Goal: Task Accomplishment & Management: Manage account settings

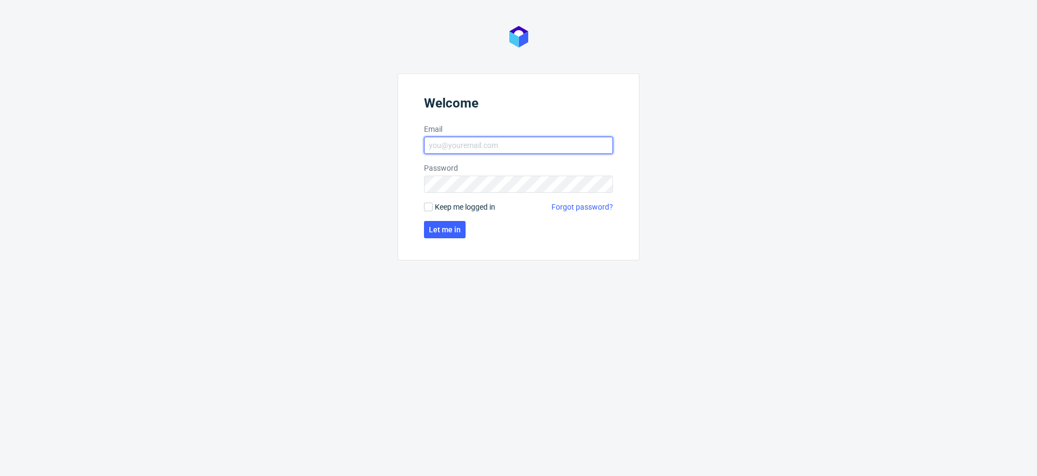
type input "mikolaj.olszanski@packhelp.com"
click at [436, 206] on span "Keep me logged in" at bounding box center [465, 207] width 61 height 11
click at [433, 206] on input "Keep me logged in" at bounding box center [428, 207] width 9 height 9
checkbox input "true"
click at [441, 226] on span "Let me in" at bounding box center [445, 230] width 32 height 8
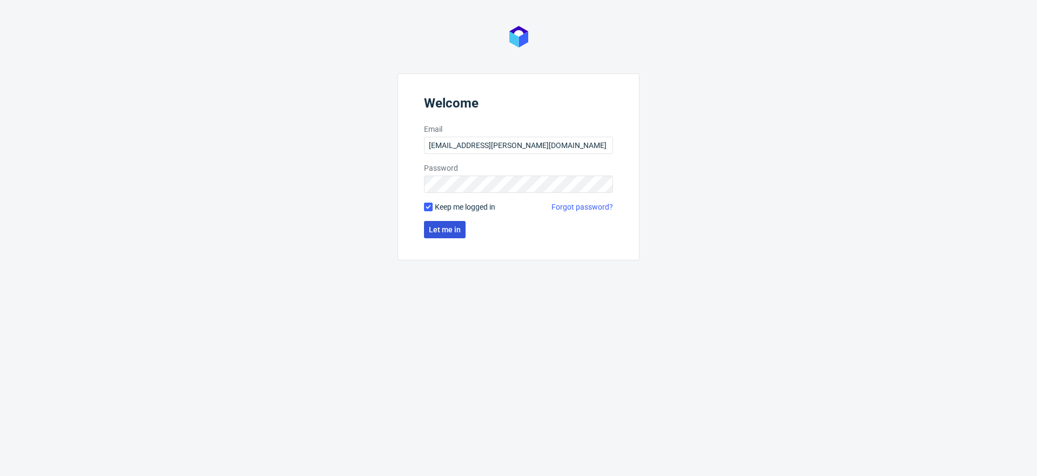
click at [441, 229] on span "Let me in" at bounding box center [445, 230] width 32 height 8
click at [448, 229] on span "Let me in" at bounding box center [445, 230] width 32 height 8
click at [450, 229] on span "Let me in" at bounding box center [445, 230] width 32 height 8
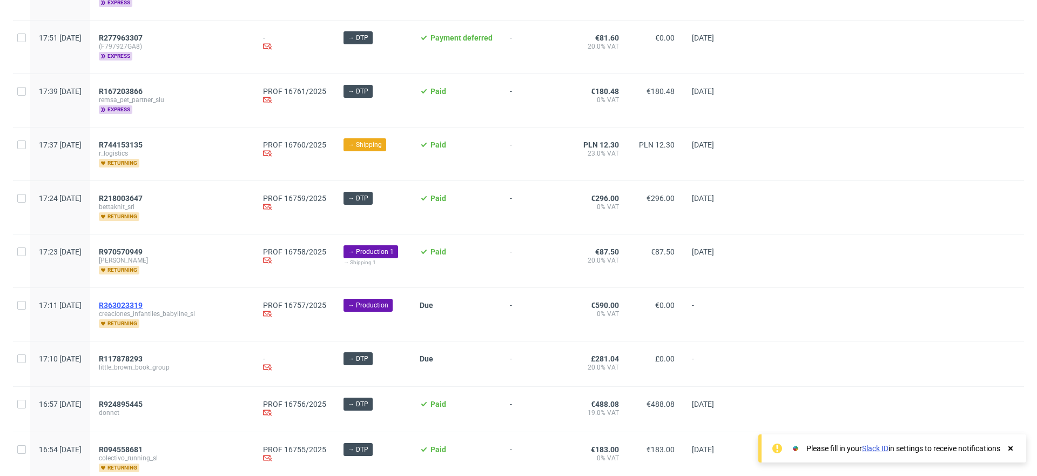
click at [143, 302] on span "R363023319" at bounding box center [121, 305] width 44 height 9
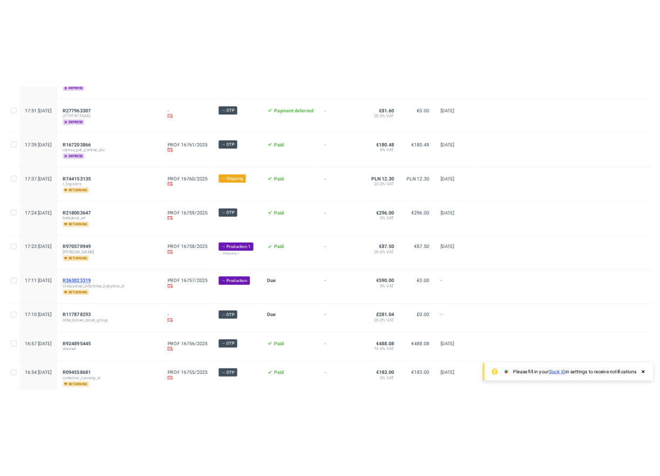
scroll to position [49, 0]
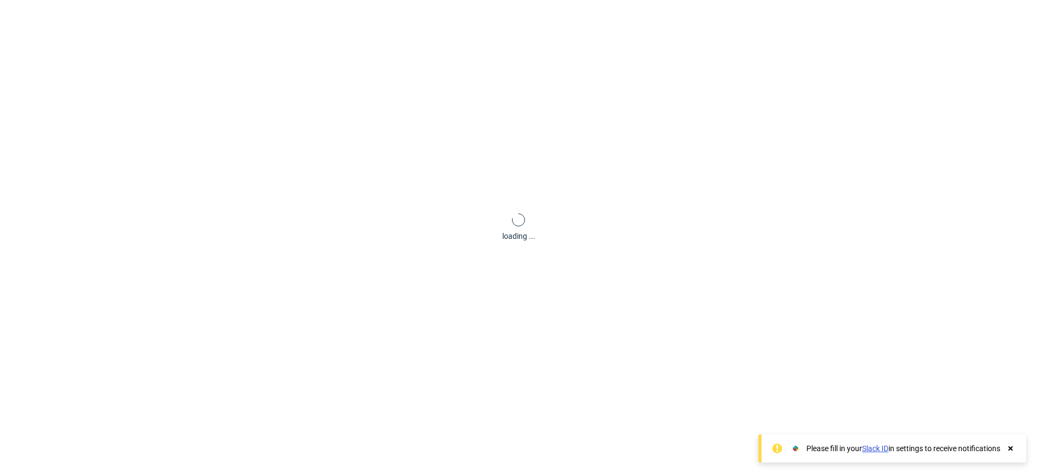
drag, startPoint x: 1012, startPoint y: 446, endPoint x: 994, endPoint y: 433, distance: 22.0
click at [1013, 446] on icon at bounding box center [1011, 448] width 10 height 9
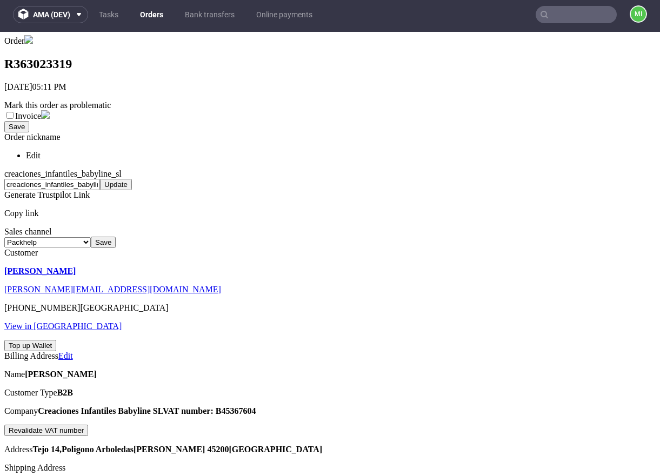
scroll to position [139, 0]
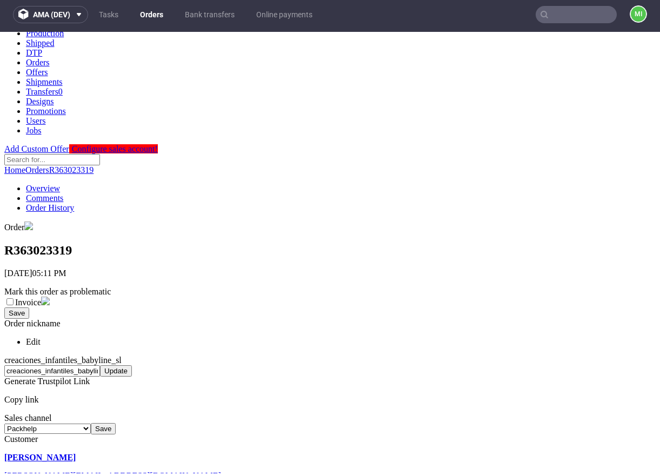
scroll to position [0, 0]
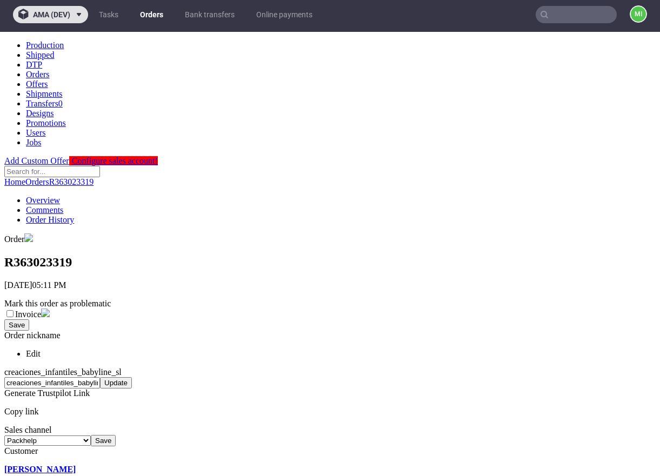
click at [59, 16] on span "ama (dev)" at bounding box center [51, 15] width 37 height 8
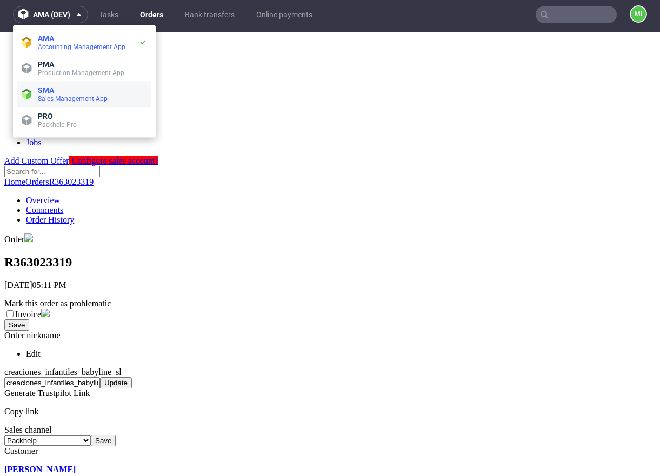
click at [75, 96] on span "Sales Management App" at bounding box center [73, 99] width 70 height 8
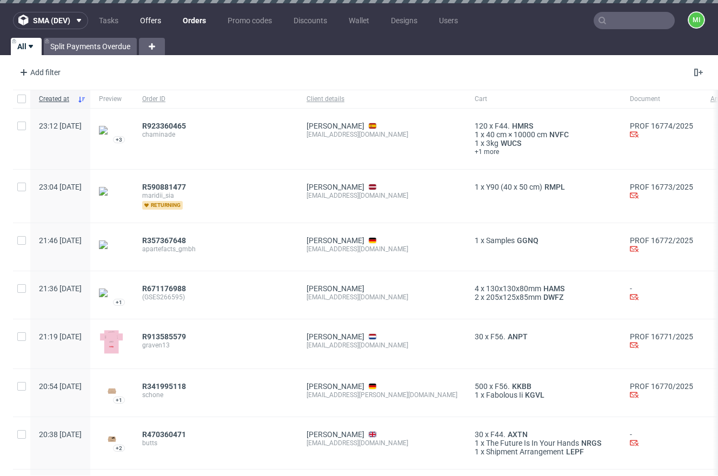
click at [146, 17] on link "Offers" at bounding box center [150, 20] width 34 height 17
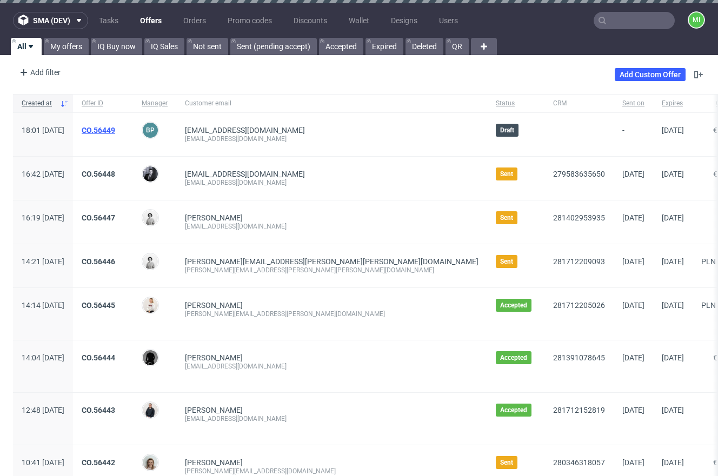
click at [115, 130] on link "CO.56449" at bounding box center [99, 130] width 34 height 9
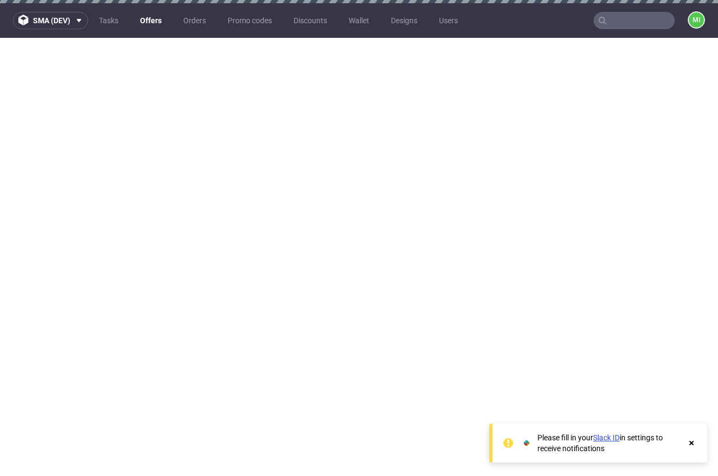
click at [150, 22] on link "Offers" at bounding box center [150, 20] width 35 height 17
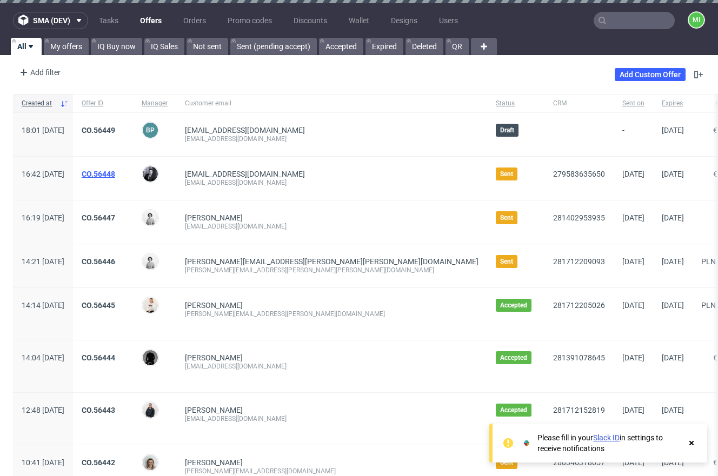
click at [115, 172] on link "CO.56448" at bounding box center [99, 174] width 34 height 9
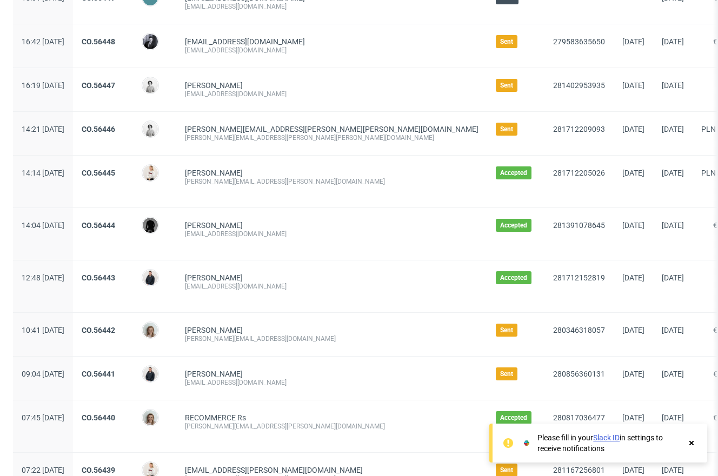
scroll to position [340, 0]
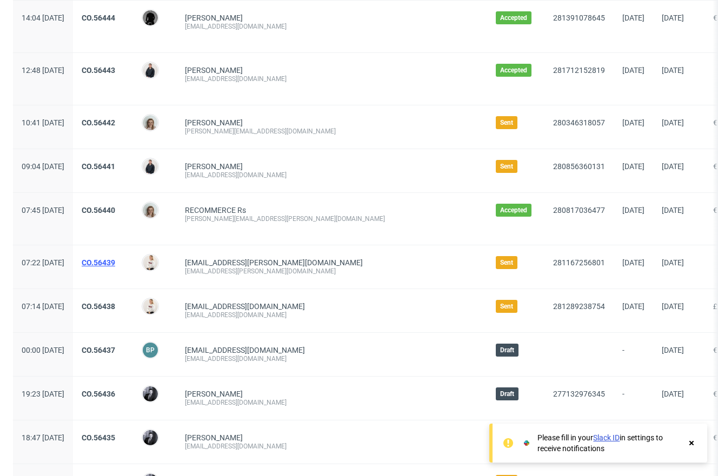
click at [115, 265] on link "CO.56439" at bounding box center [99, 262] width 34 height 9
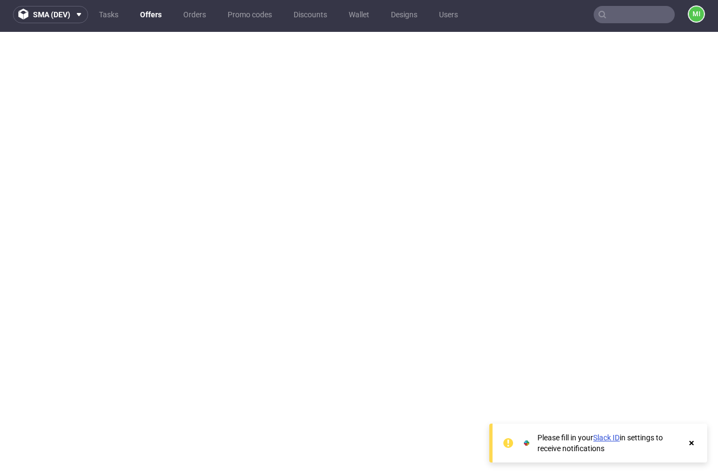
scroll to position [6, 0]
click at [192, 16] on link "Orders" at bounding box center [195, 14] width 36 height 17
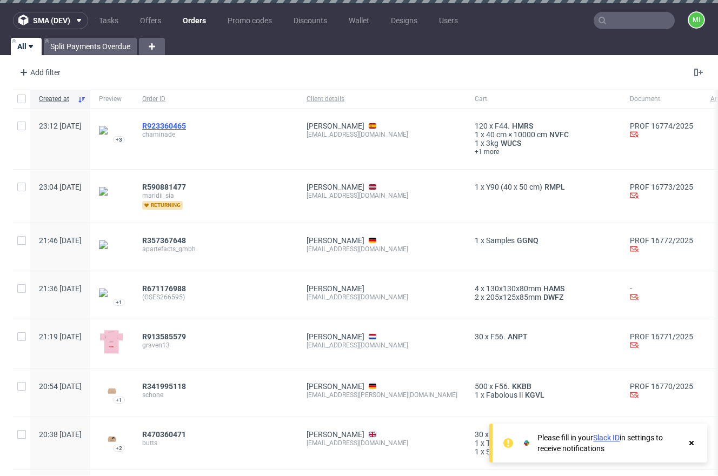
click at [186, 124] on span "R923360465" at bounding box center [164, 126] width 44 height 9
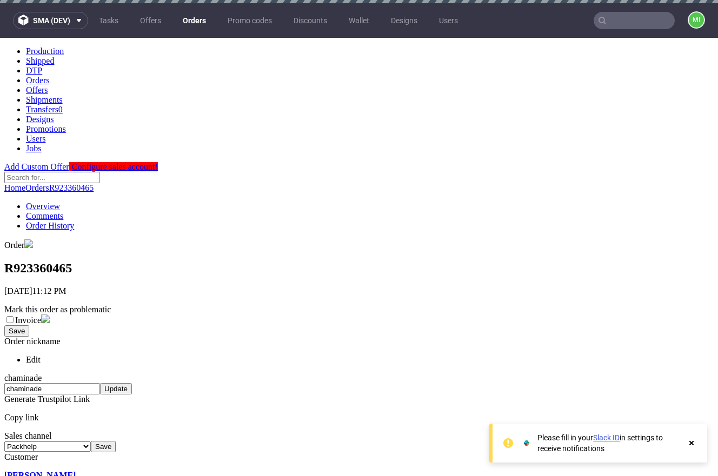
click at [691, 443] on use at bounding box center [691, 443] width 4 height 4
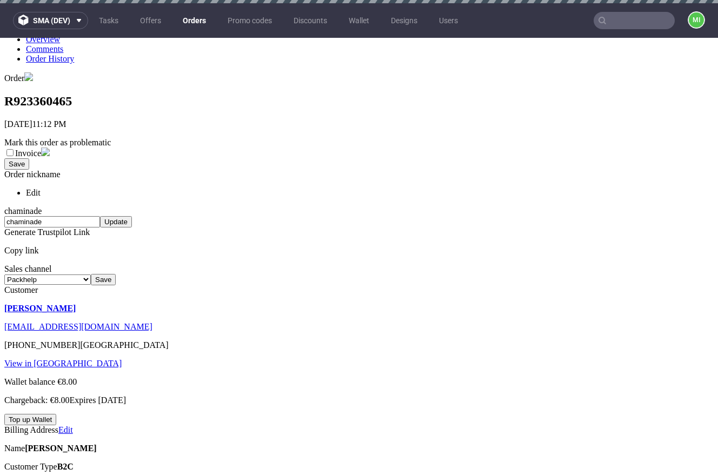
scroll to position [170, 0]
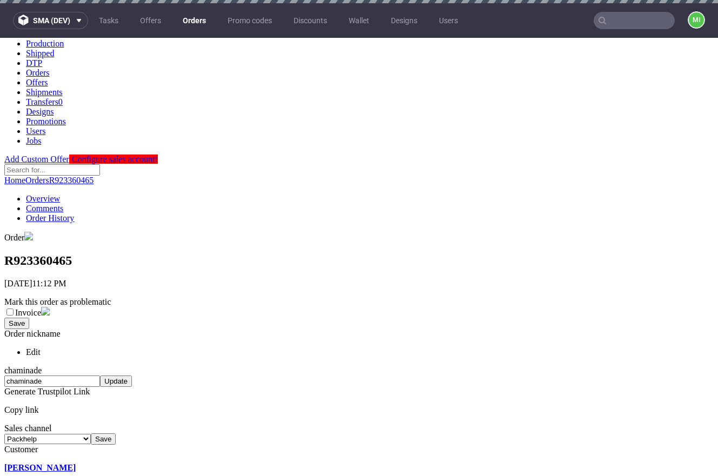
scroll to position [0, 0]
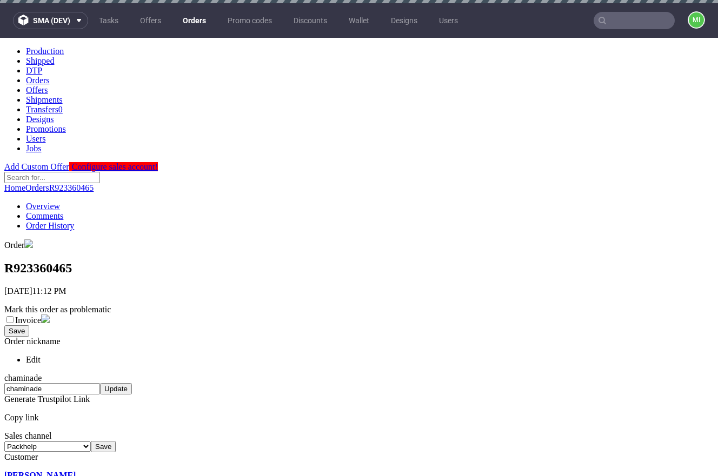
click at [193, 21] on link "Orders" at bounding box center [194, 20] width 36 height 17
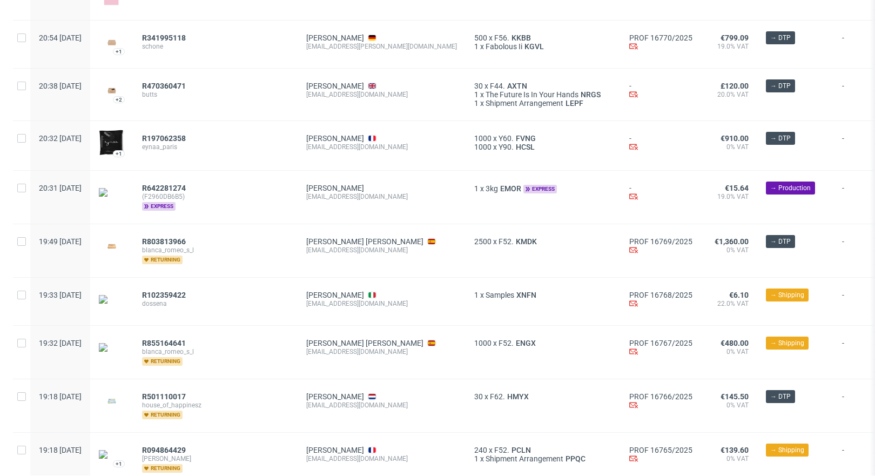
scroll to position [653, 0]
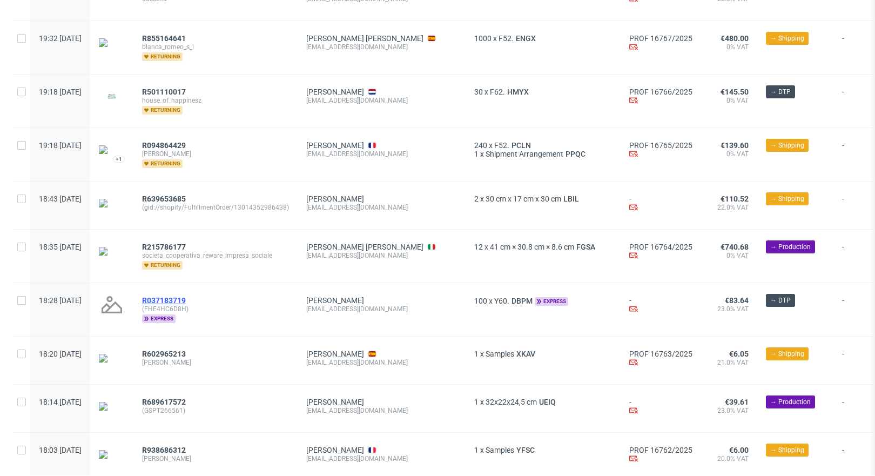
click at [186, 305] on span "R037183719" at bounding box center [164, 300] width 44 height 9
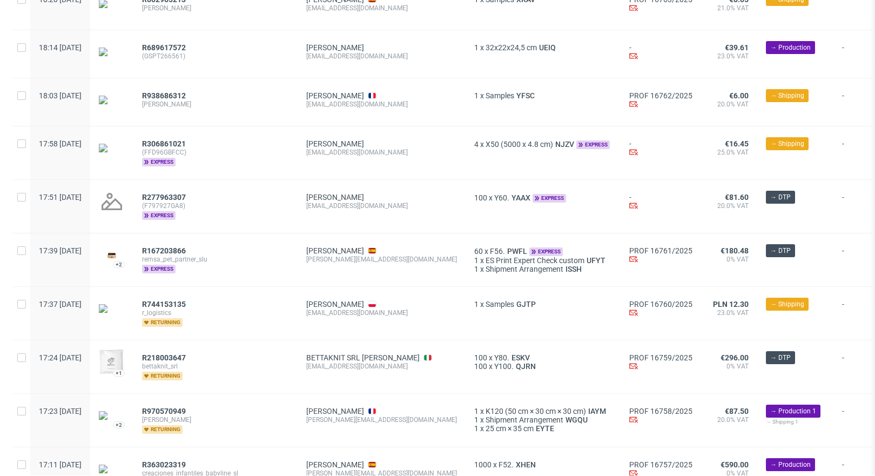
scroll to position [1235, 0]
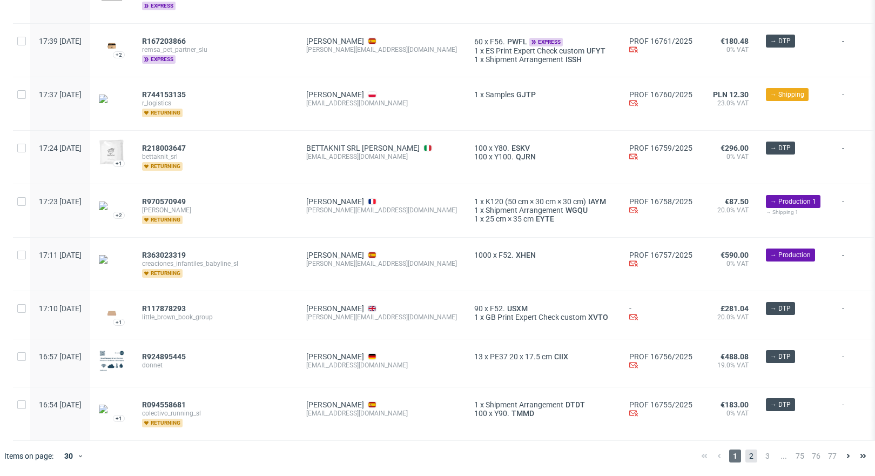
click at [717, 453] on span "2" at bounding box center [752, 456] width 12 height 13
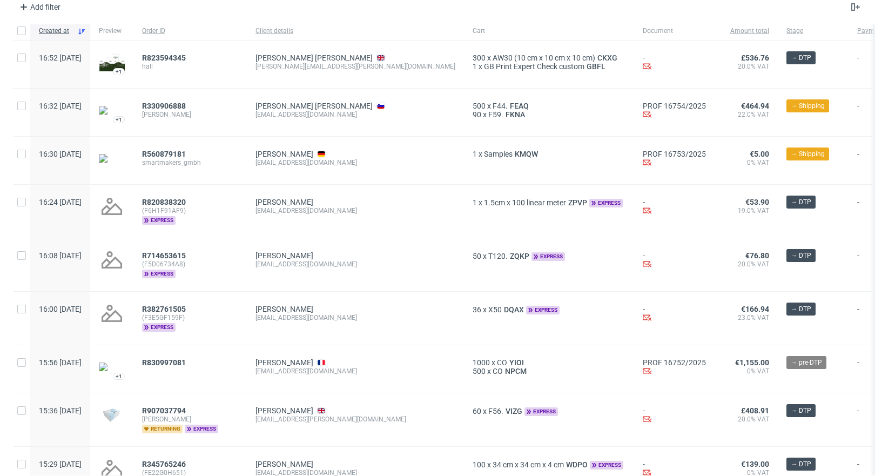
scroll to position [68, 0]
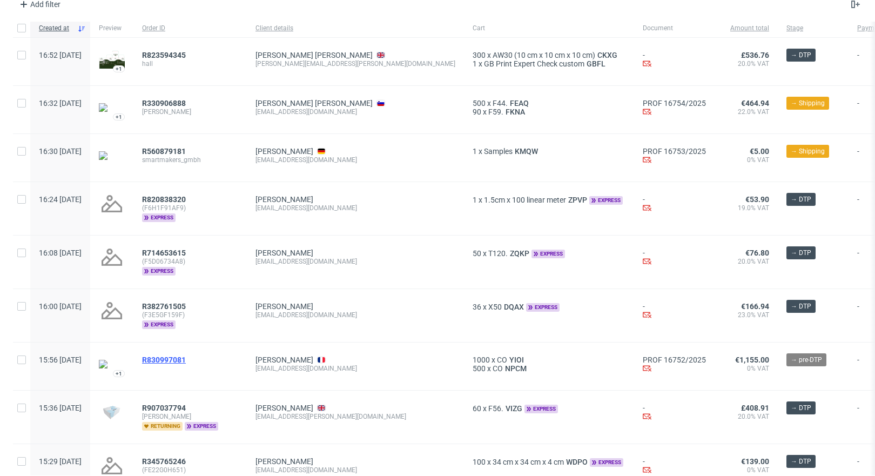
click at [186, 357] on span "R830997081" at bounding box center [164, 360] width 44 height 9
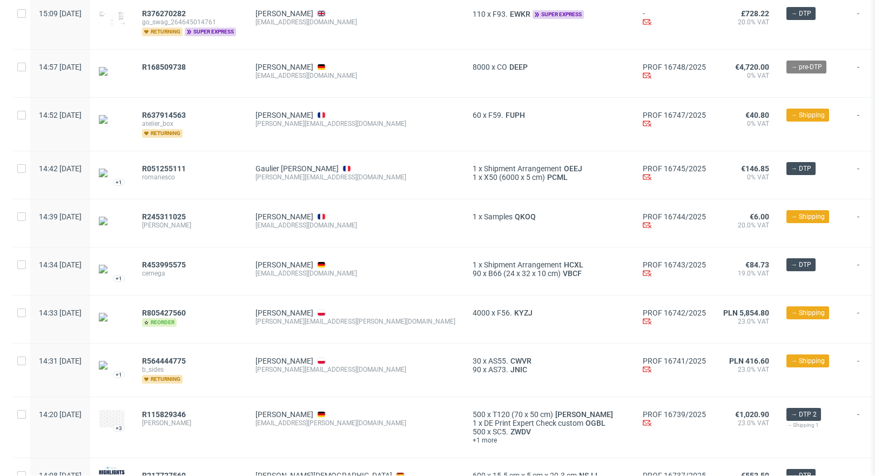
scroll to position [720, 0]
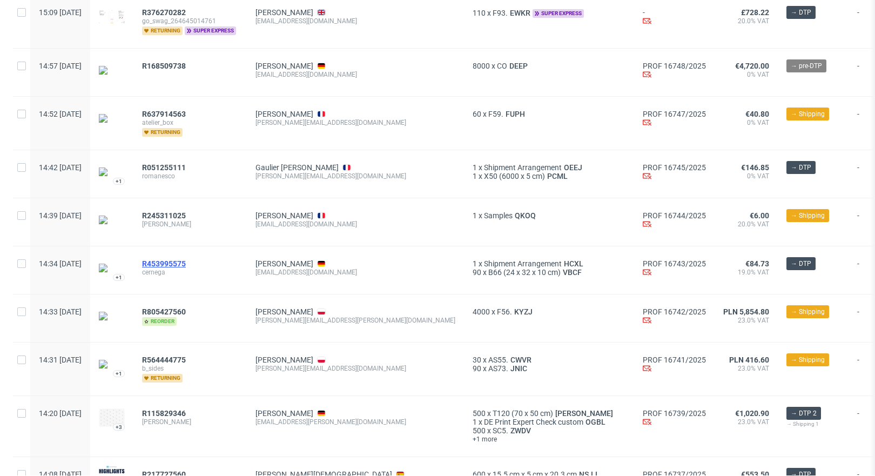
click at [186, 268] on span "R453995575" at bounding box center [164, 263] width 44 height 9
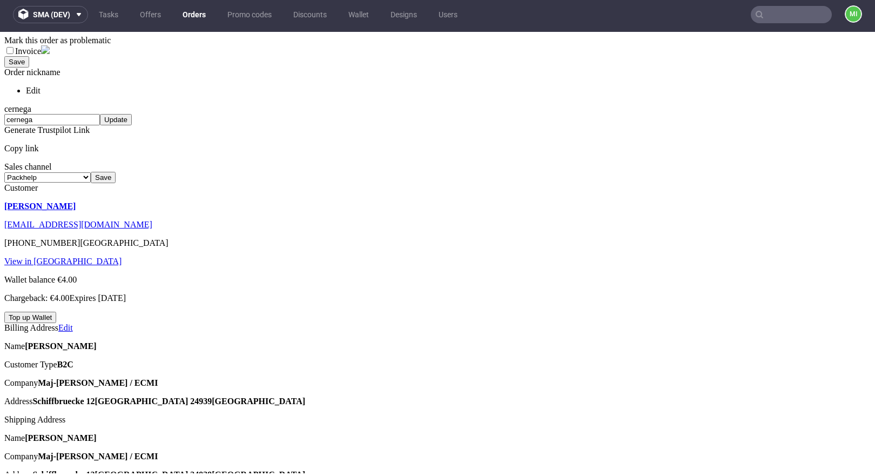
scroll to position [224, 0]
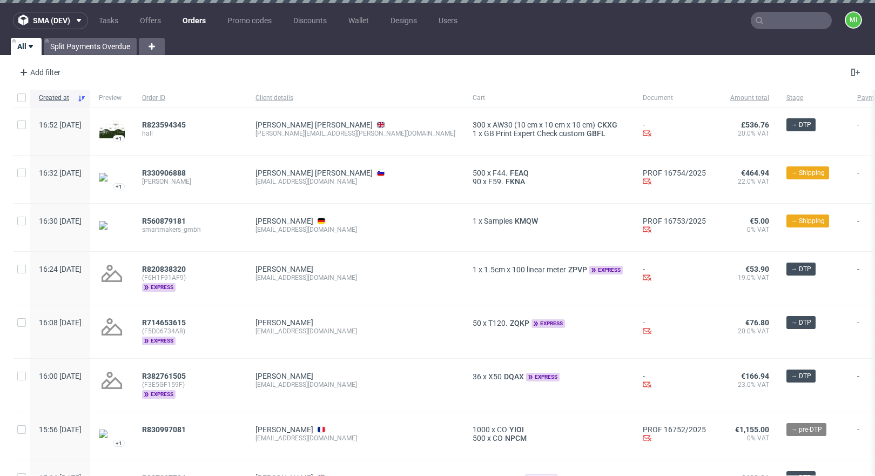
scroll to position [3, 0]
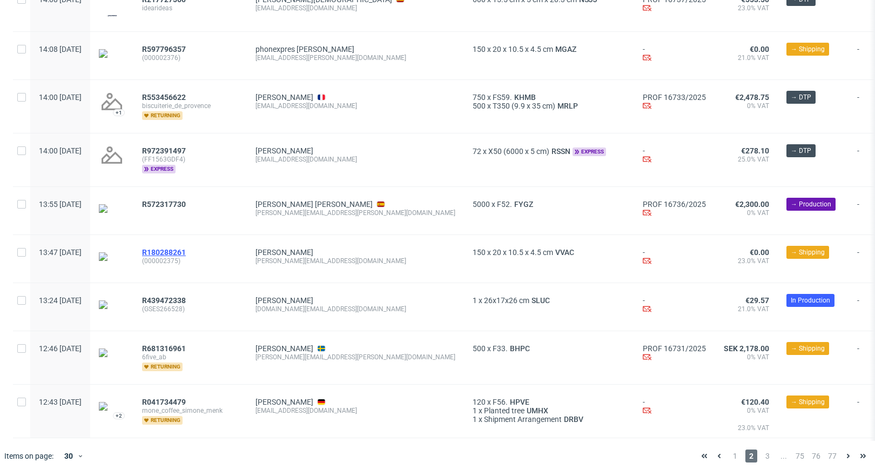
click at [186, 248] on span "R180288261" at bounding box center [164, 252] width 44 height 9
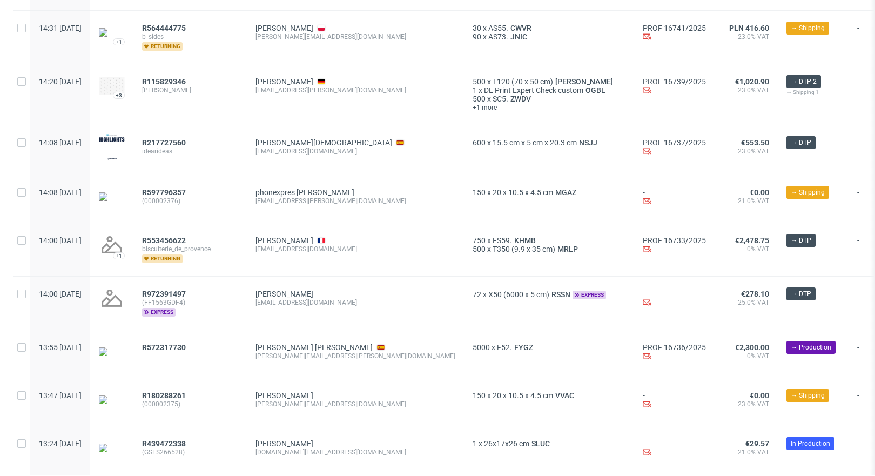
scroll to position [1219, 0]
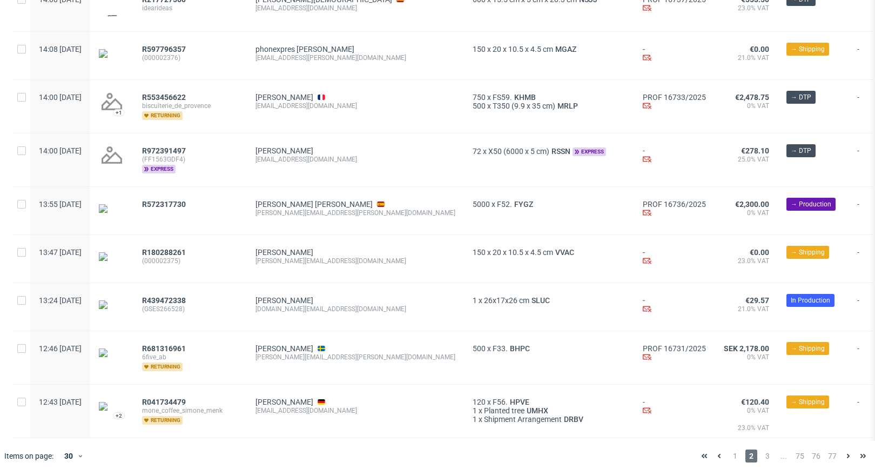
click at [231, 385] on div "R041734479 mone_coffee_simone_menk returning" at bounding box center [189, 411] width 113 height 53
click at [186, 398] on span "R041734479" at bounding box center [164, 402] width 44 height 9
click at [186, 344] on span "R681316961" at bounding box center [164, 348] width 44 height 9
click at [186, 296] on span "R439472338" at bounding box center [164, 300] width 44 height 9
click at [186, 248] on span "R180288261" at bounding box center [164, 252] width 44 height 9
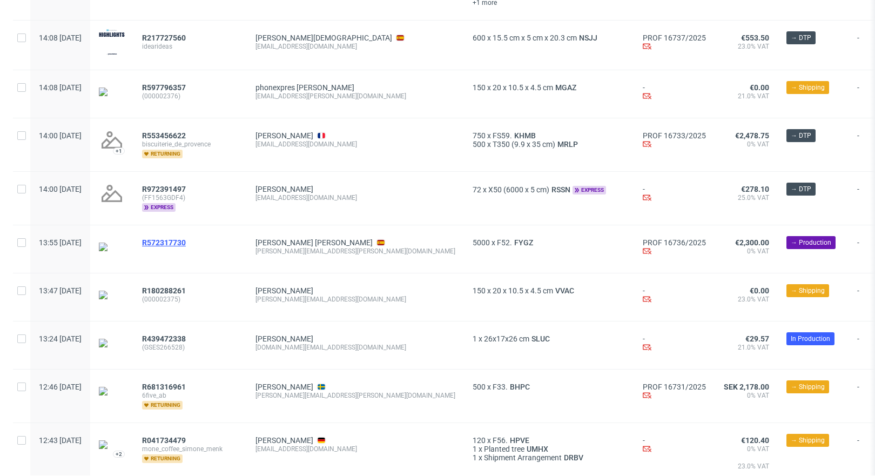
scroll to position [1158, 0]
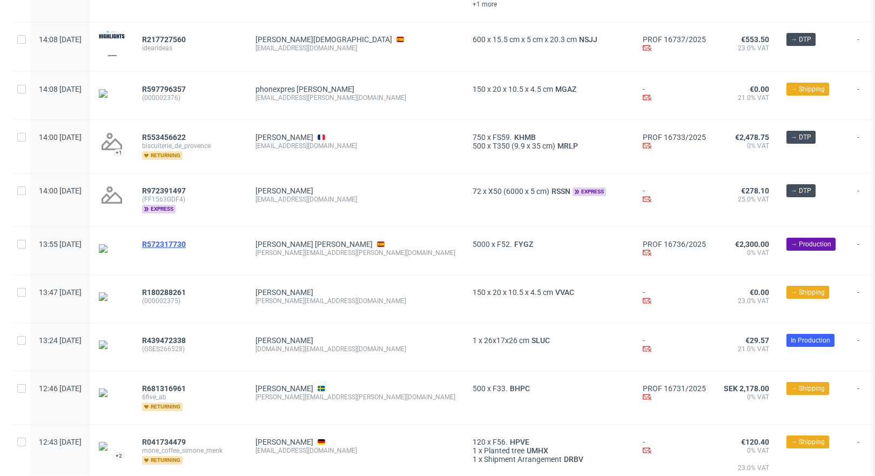
click at [186, 249] on span "R572317730" at bounding box center [164, 244] width 44 height 9
click at [186, 195] on span "R972391497" at bounding box center [164, 190] width 44 height 9
click at [186, 142] on span "R553456622" at bounding box center [164, 137] width 44 height 9
click at [186, 93] on span "R597796357" at bounding box center [164, 89] width 44 height 9
click at [186, 44] on span "R217727560" at bounding box center [164, 39] width 44 height 9
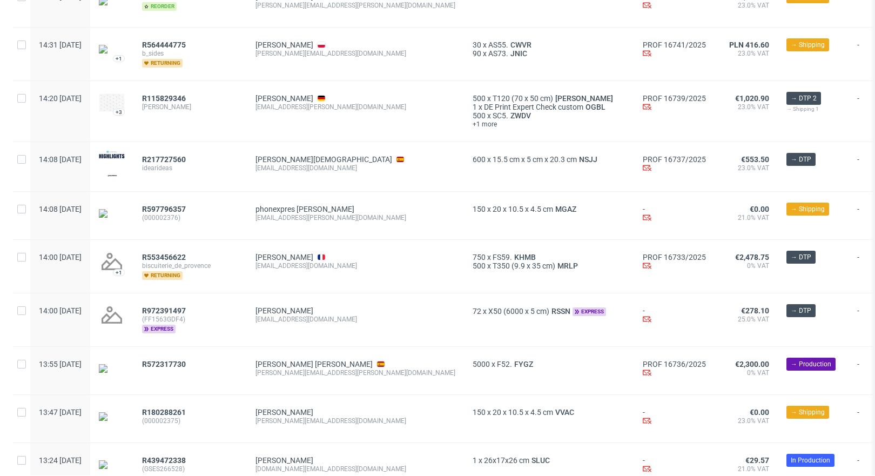
scroll to position [946, 0]
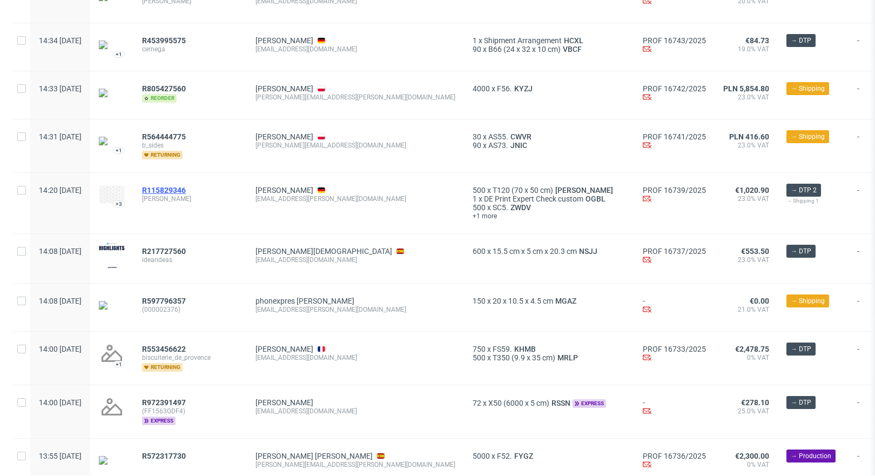
click at [184, 195] on span "R115829346" at bounding box center [164, 190] width 44 height 9
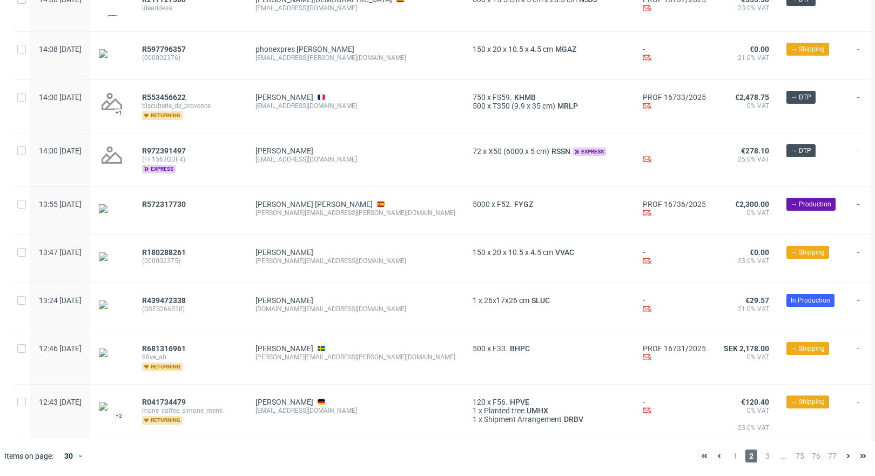
scroll to position [1219, 0]
click at [717, 456] on span "1" at bounding box center [735, 456] width 12 height 13
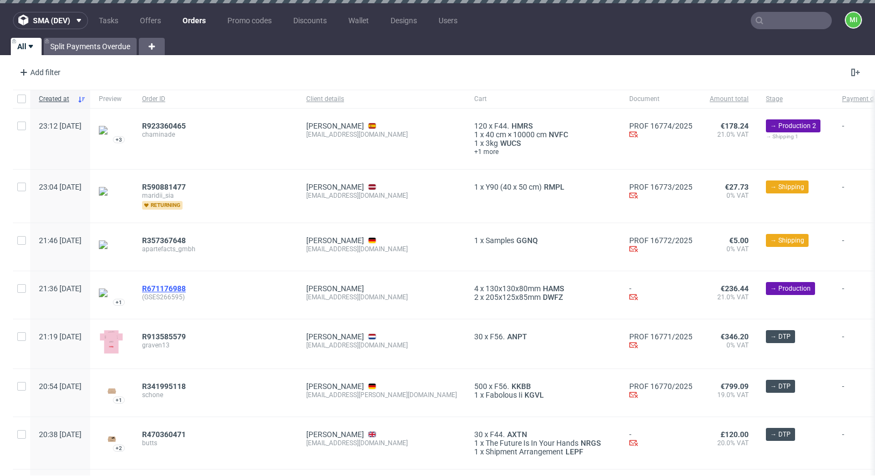
click at [186, 290] on span "R671176988" at bounding box center [164, 288] width 44 height 9
click at [185, 183] on span "R590881477" at bounding box center [164, 187] width 44 height 9
click at [186, 124] on span "R923360465" at bounding box center [164, 126] width 44 height 9
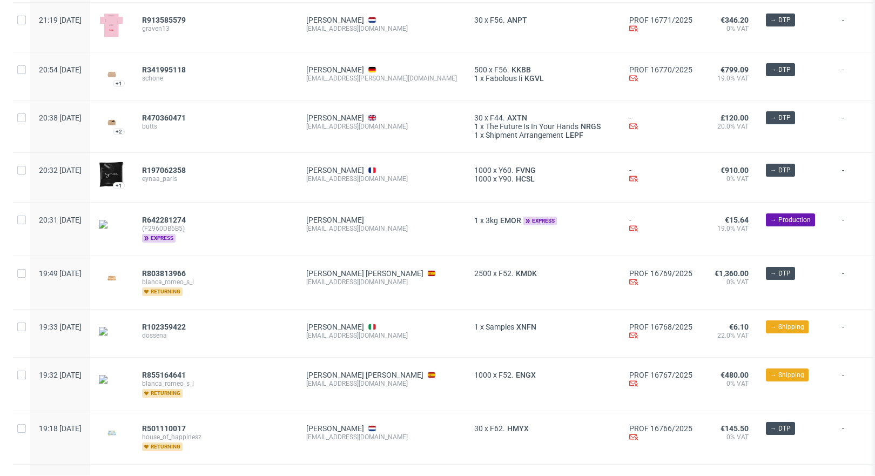
scroll to position [532, 0]
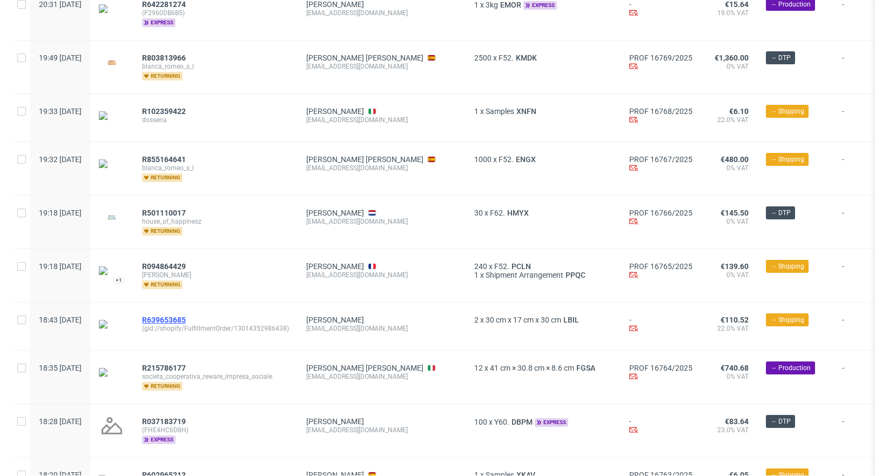
click at [186, 324] on span "R639653685" at bounding box center [164, 320] width 44 height 9
click at [186, 371] on span "R215786177" at bounding box center [164, 368] width 44 height 9
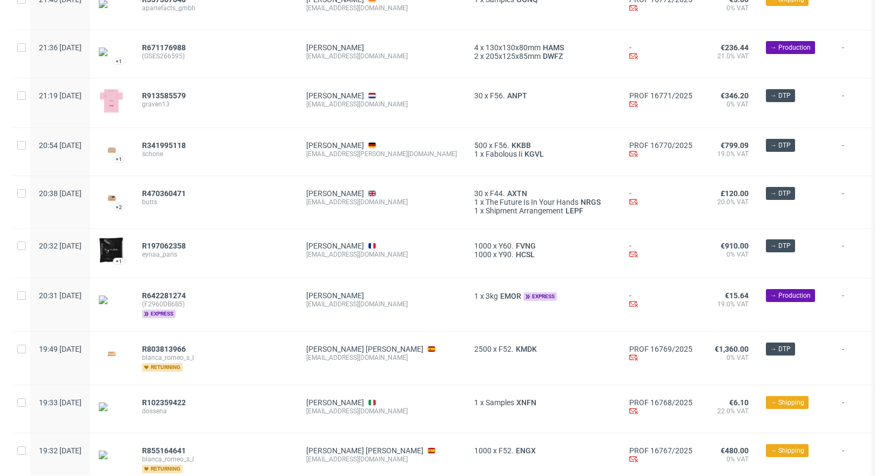
scroll to position [0, 0]
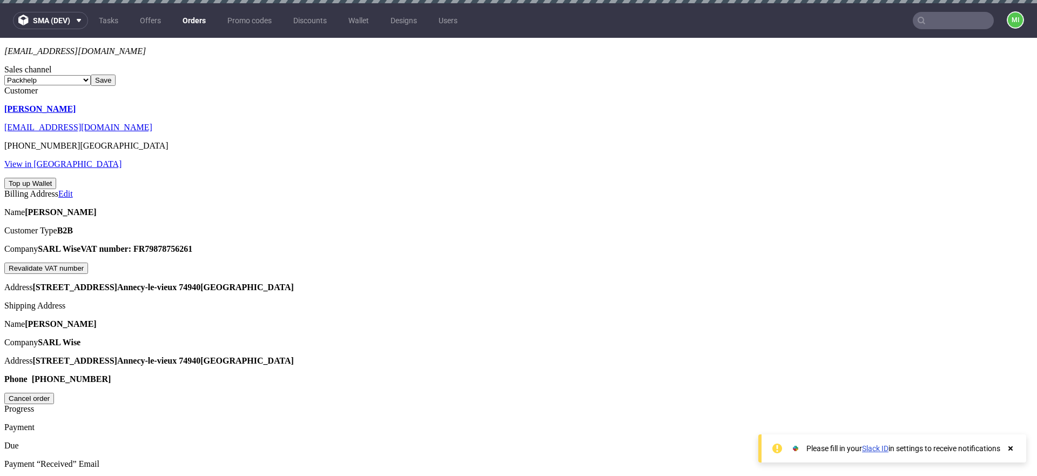
scroll to position [578, 0]
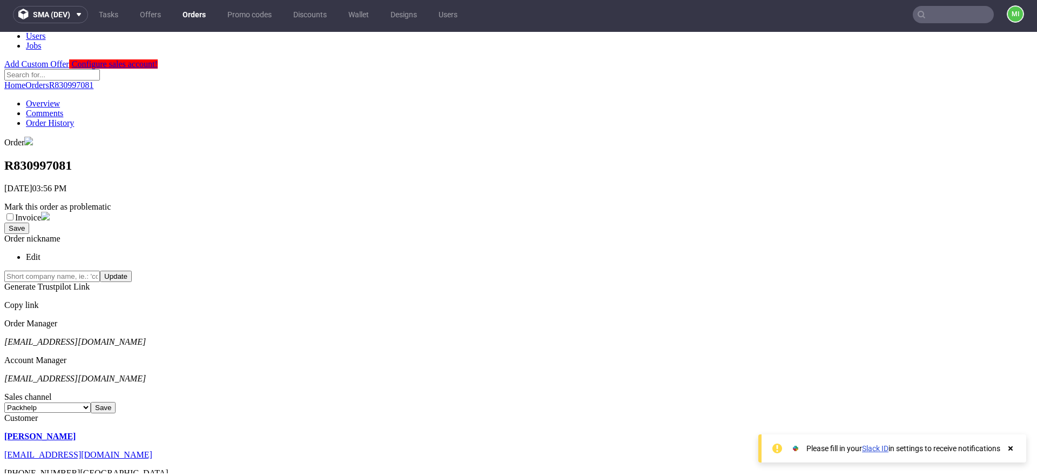
scroll to position [0, 0]
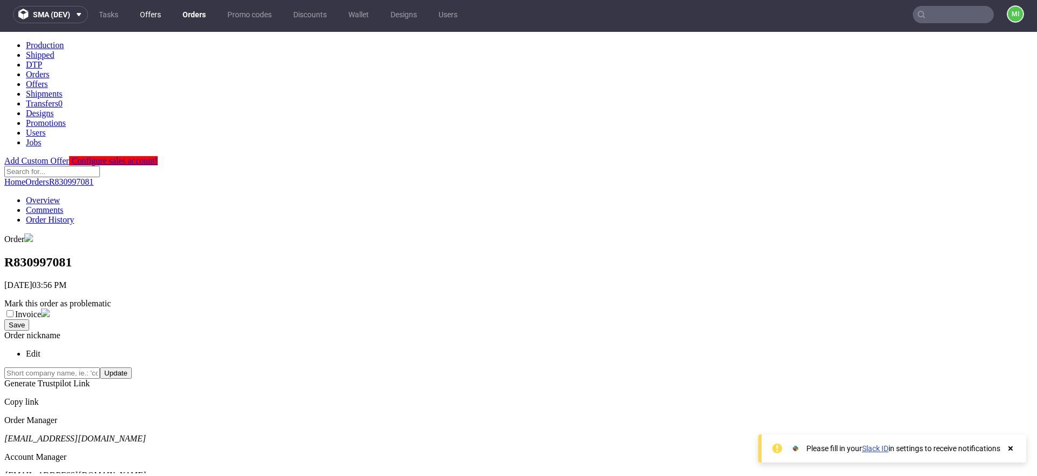
click at [153, 17] on link "Offers" at bounding box center [150, 14] width 34 height 17
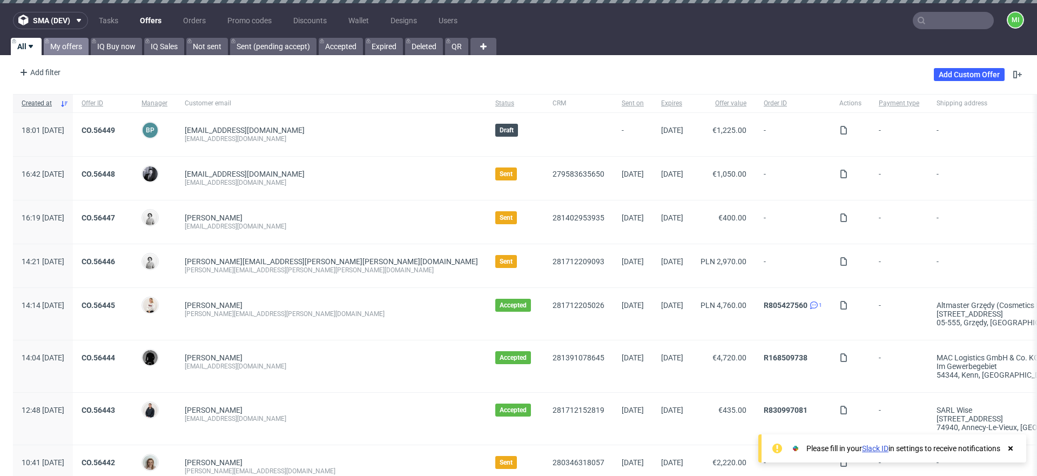
click at [75, 48] on link "My offers" at bounding box center [66, 46] width 45 height 17
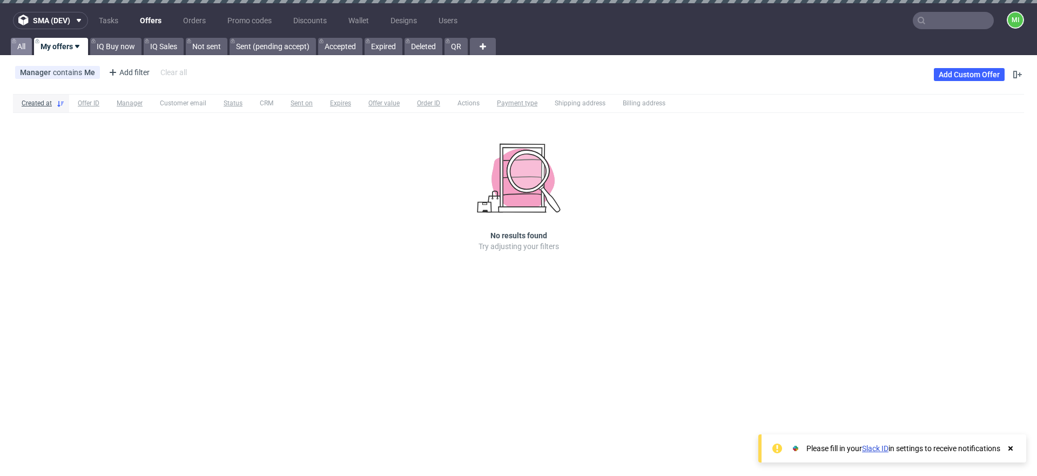
click at [26, 48] on link "All" at bounding box center [21, 46] width 21 height 17
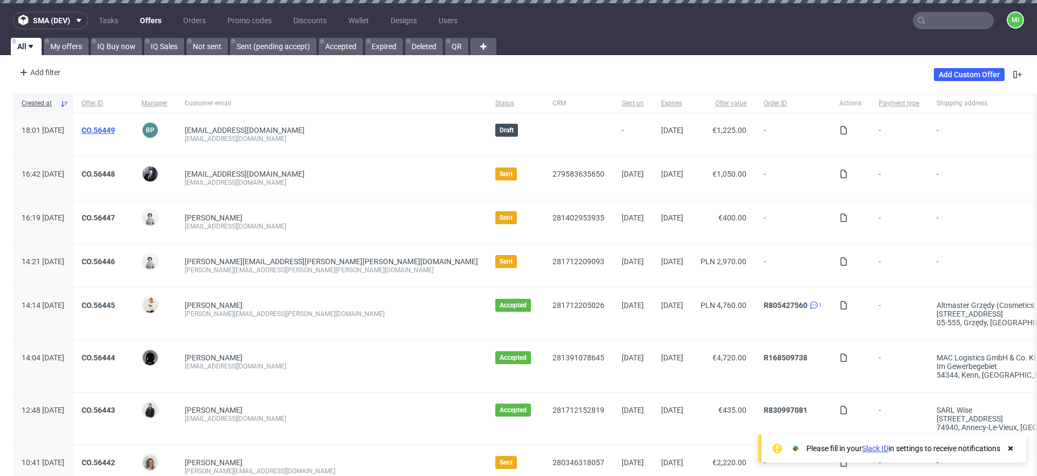
click at [115, 130] on link "CO.56449" at bounding box center [99, 130] width 34 height 9
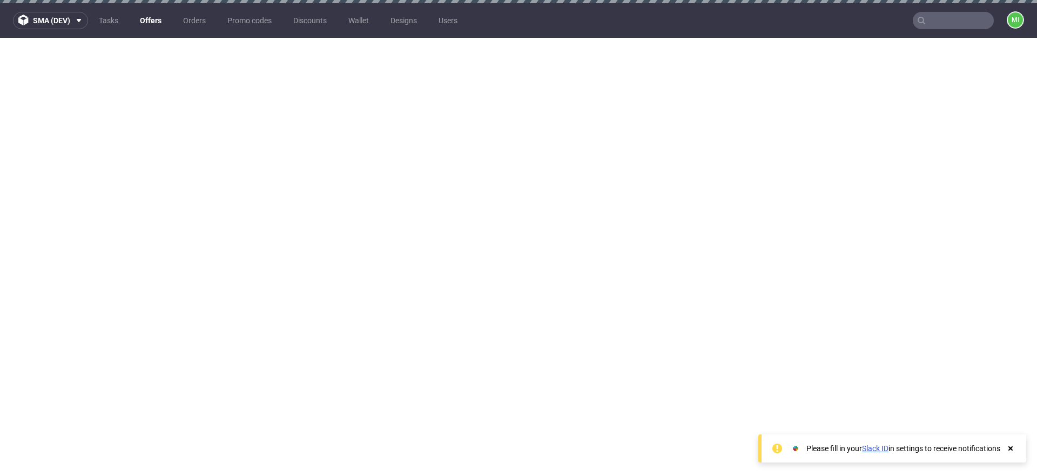
click at [148, 24] on link "Offers" at bounding box center [150, 20] width 35 height 17
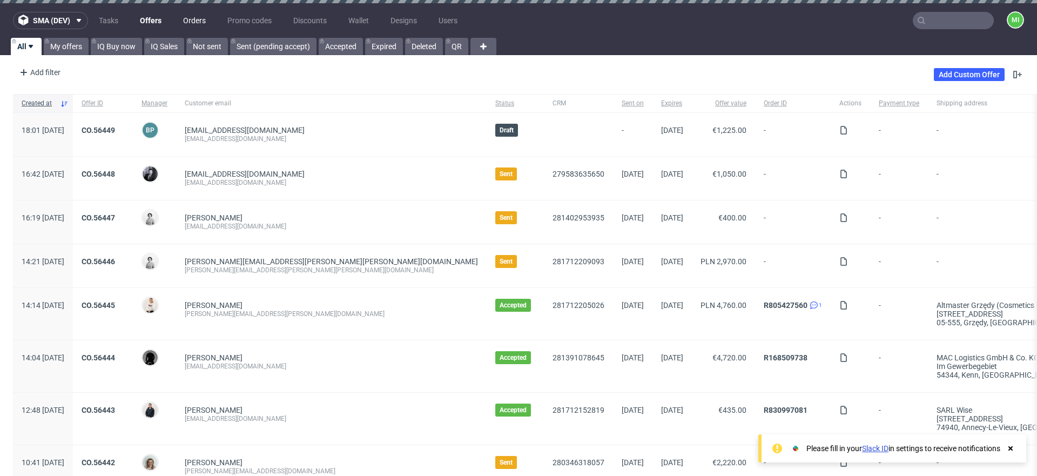
click at [187, 16] on link "Orders" at bounding box center [195, 20] width 36 height 17
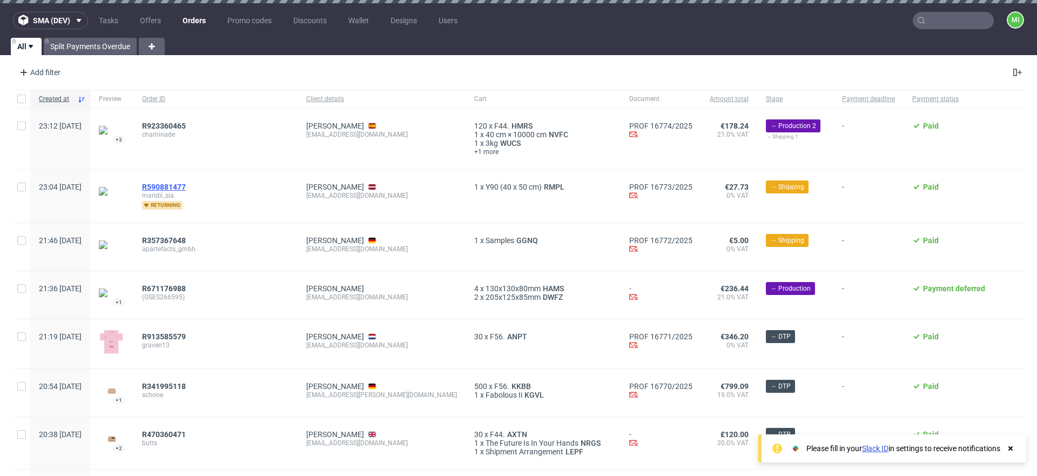
click at [186, 185] on span "R590881477" at bounding box center [164, 187] width 44 height 9
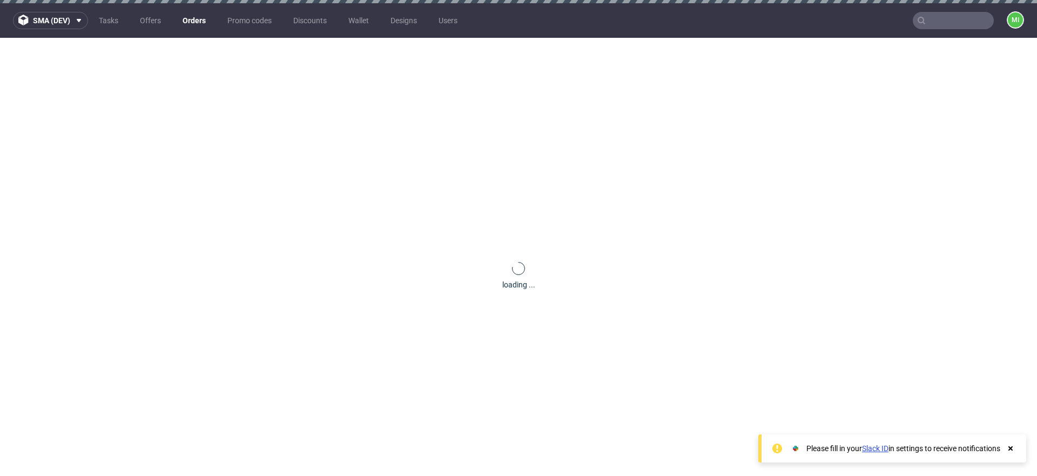
click at [875, 450] on use at bounding box center [1011, 448] width 4 height 4
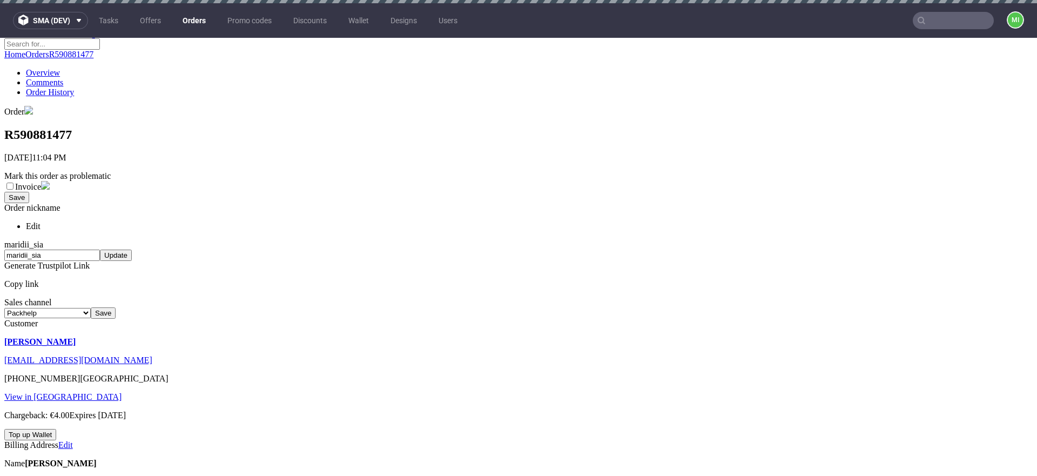
scroll to position [222, 0]
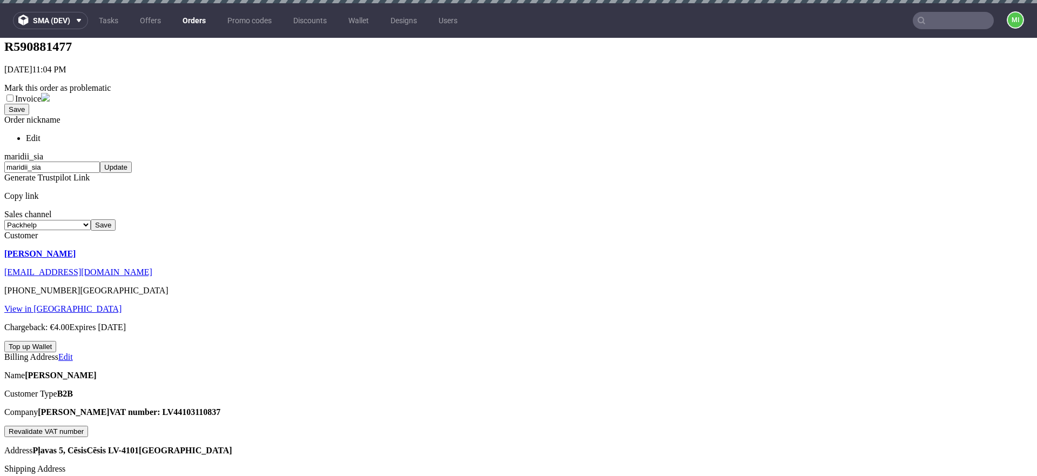
click at [148, 18] on link "Offers" at bounding box center [150, 20] width 34 height 17
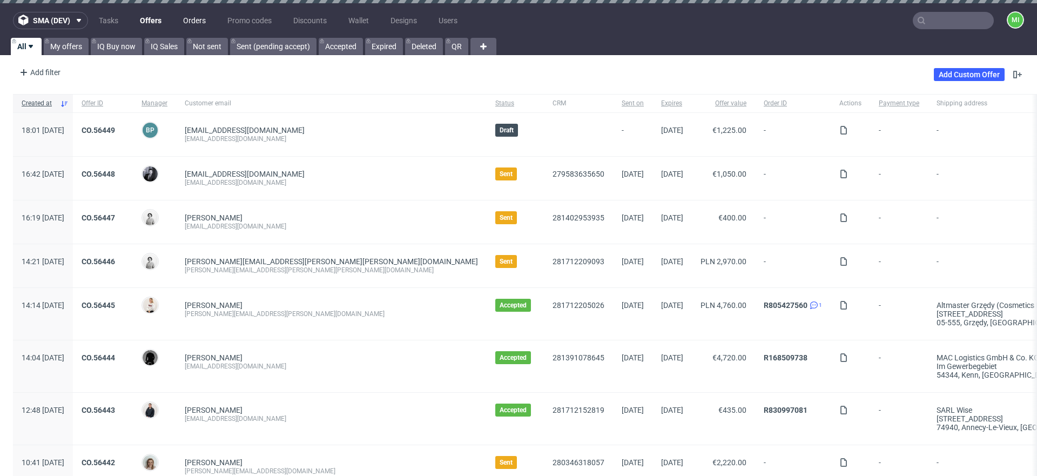
click at [185, 16] on link "Orders" at bounding box center [195, 20] width 36 height 17
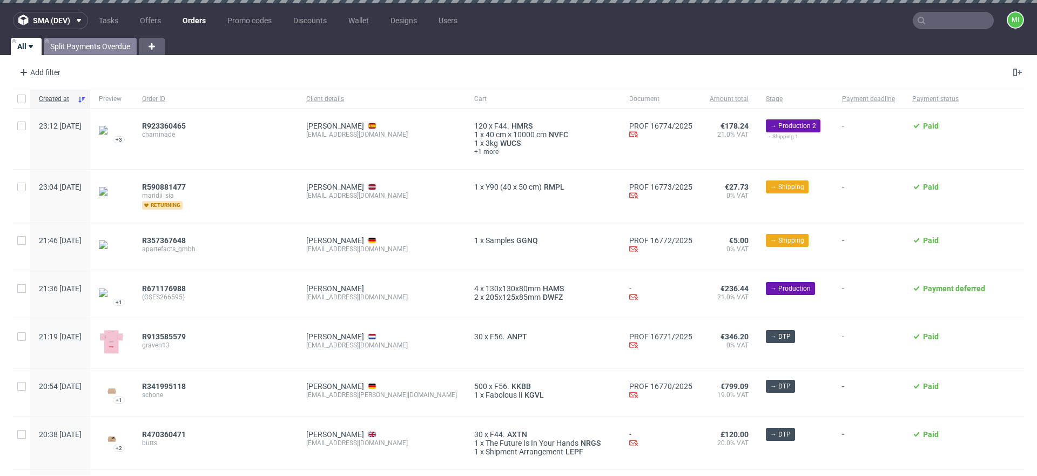
click at [99, 48] on link "Split Payments Overdue" at bounding box center [90, 46] width 93 height 17
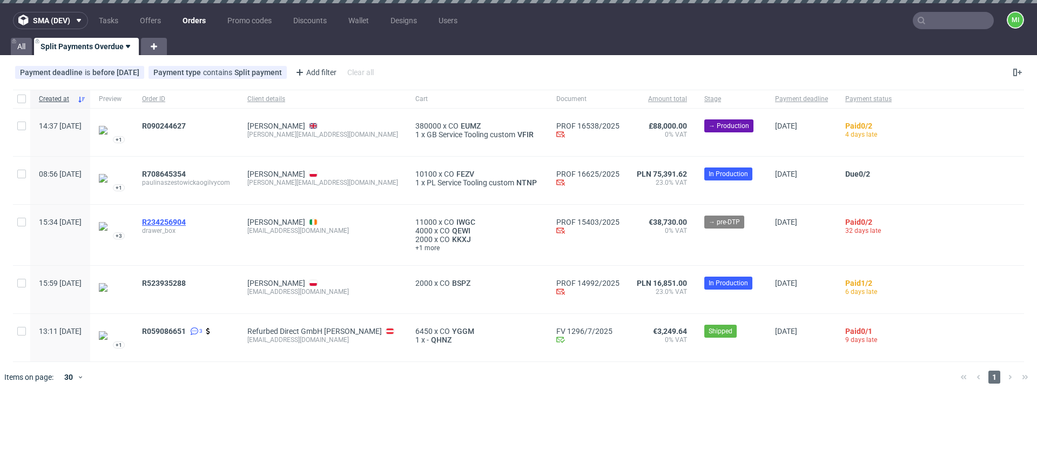
click at [186, 223] on span "R234256904" at bounding box center [164, 222] width 44 height 9
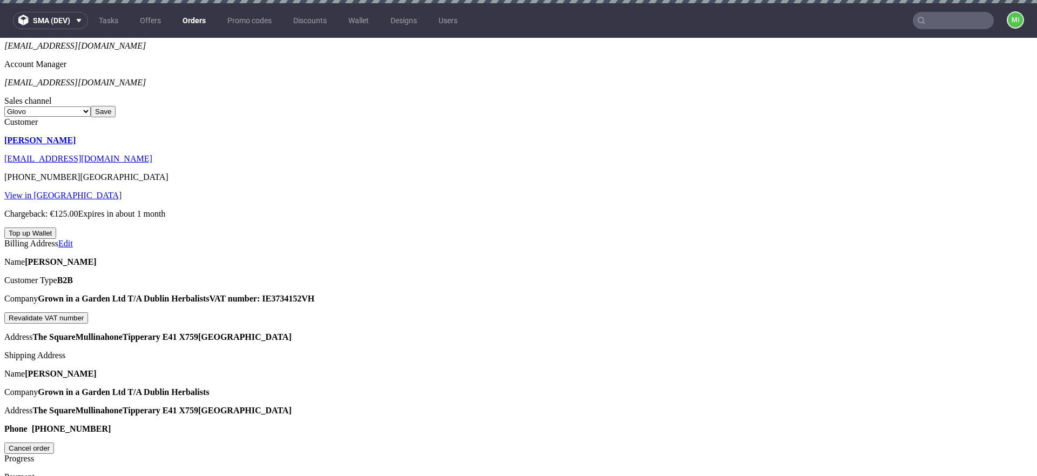
scroll to position [408, 0]
type input "1"
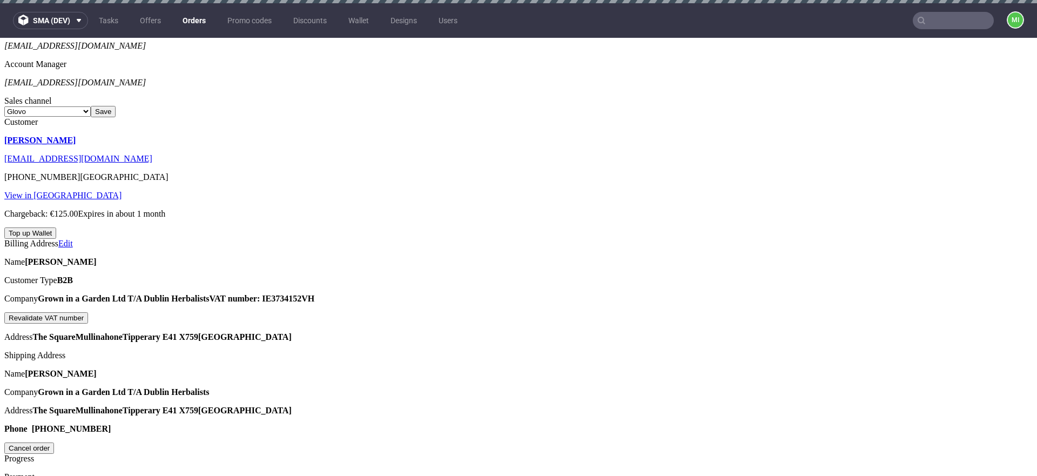
drag, startPoint x: 495, startPoint y: 235, endPoint x: 470, endPoint y: 236, distance: 25.4
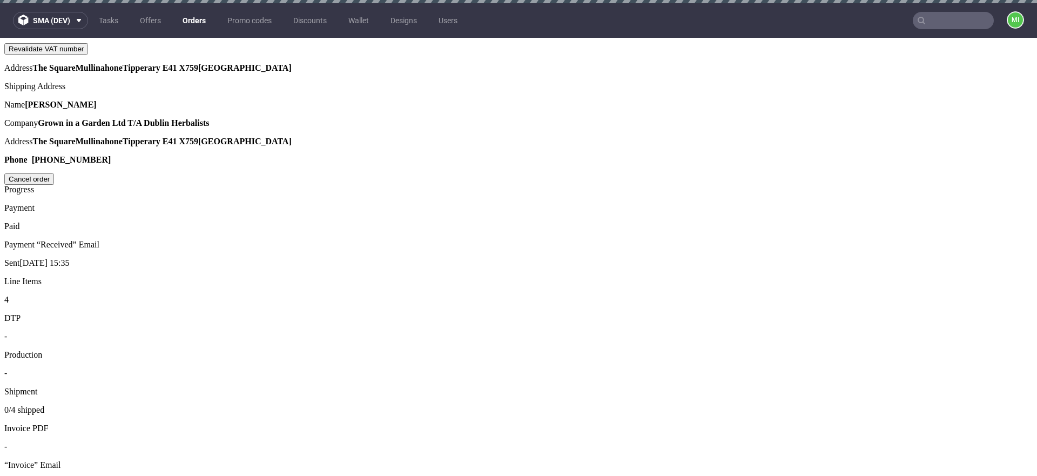
scroll to position [654, 0]
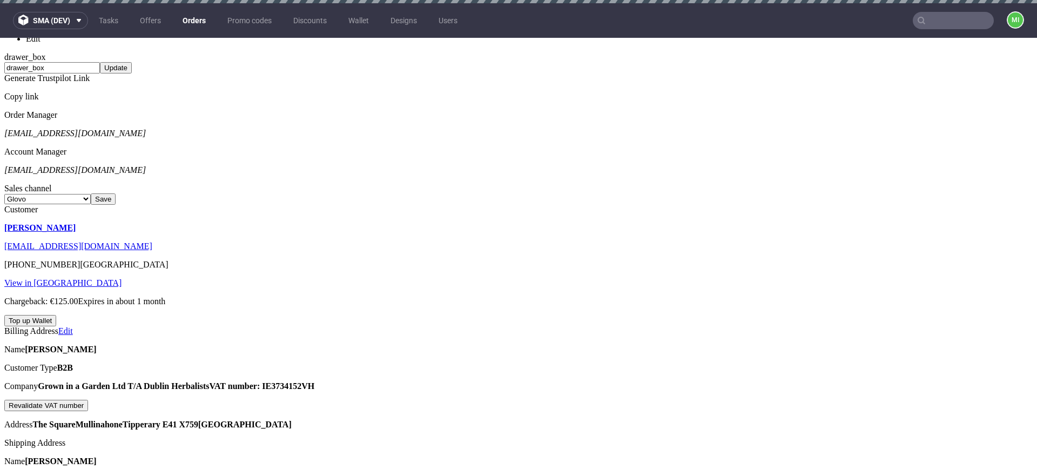
scroll to position [461, 0]
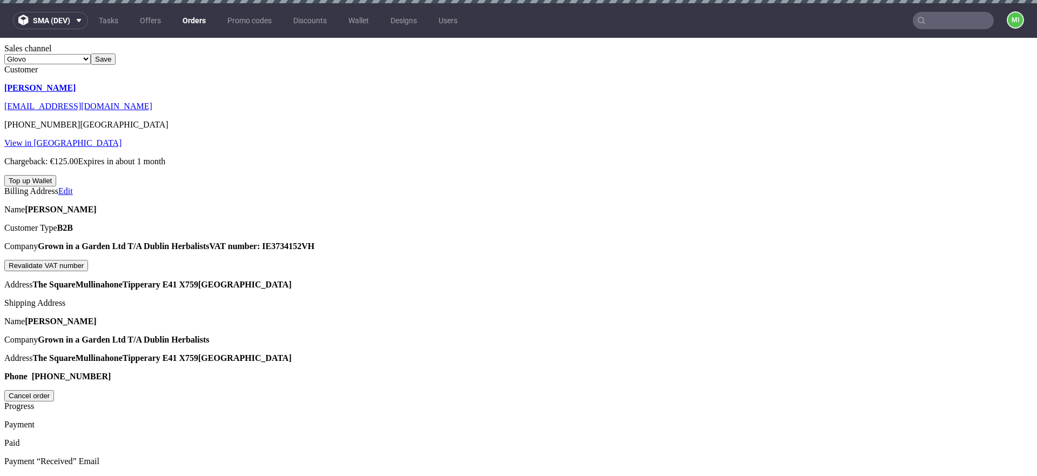
click at [200, 17] on link "Orders" at bounding box center [194, 20] width 36 height 17
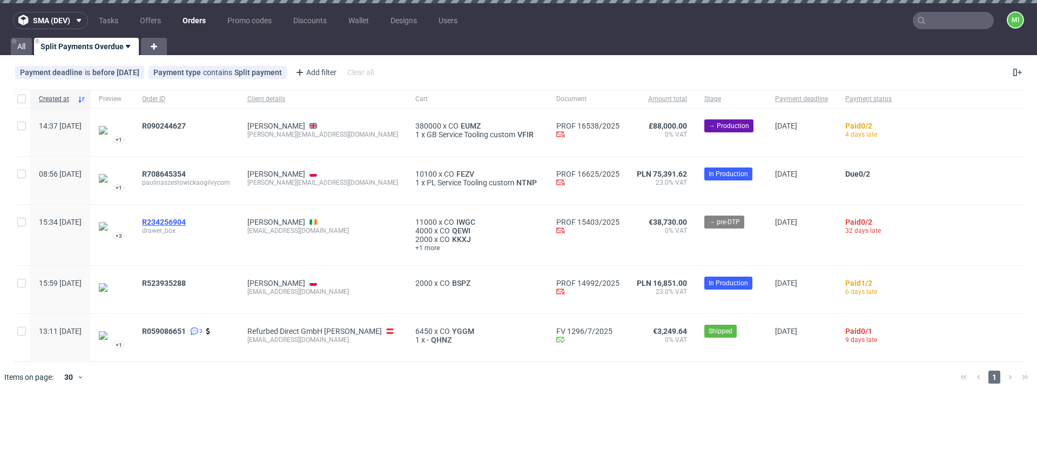
click at [186, 226] on span "R234256904" at bounding box center [164, 222] width 44 height 9
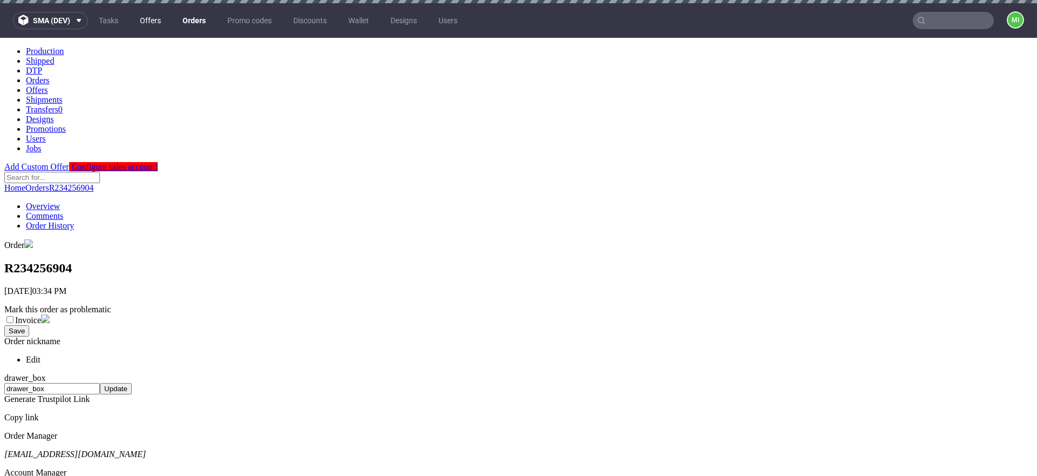
click at [157, 17] on link "Offers" at bounding box center [150, 20] width 34 height 17
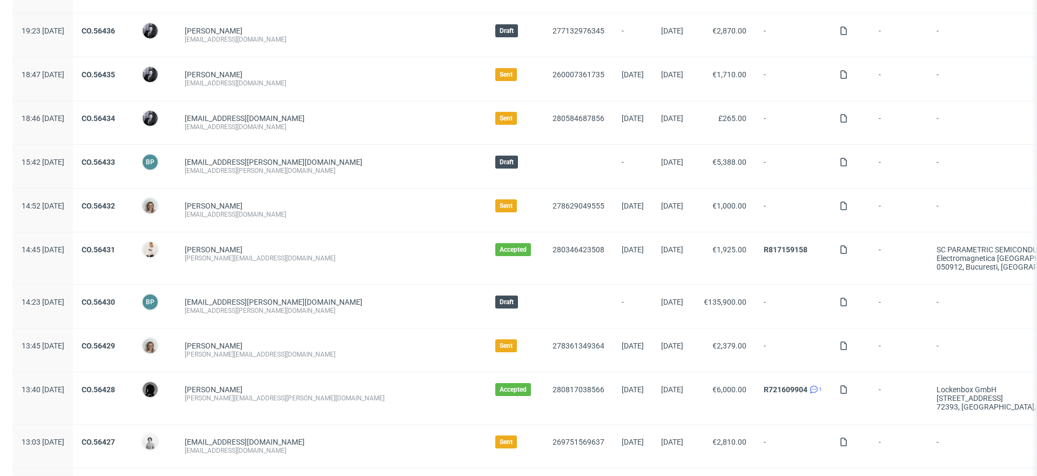
scroll to position [705, 0]
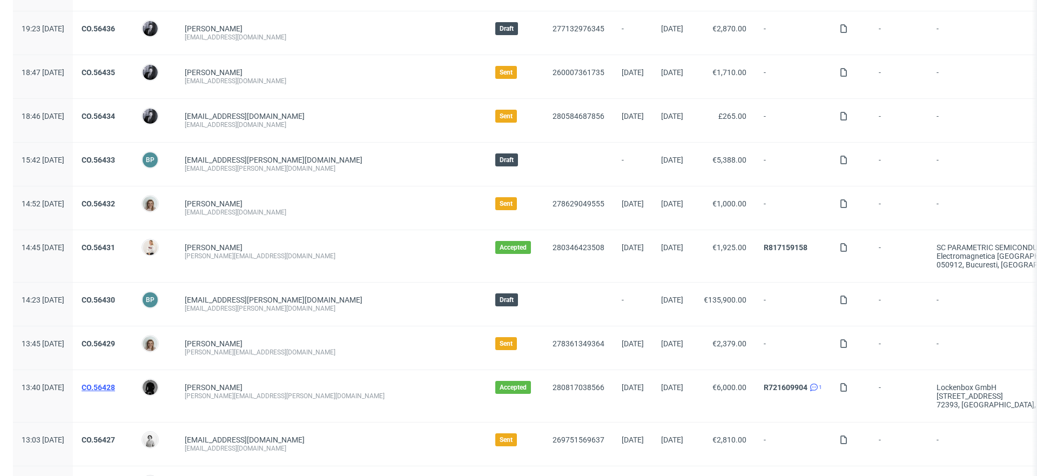
click at [115, 387] on link "CO.56428" at bounding box center [99, 387] width 34 height 9
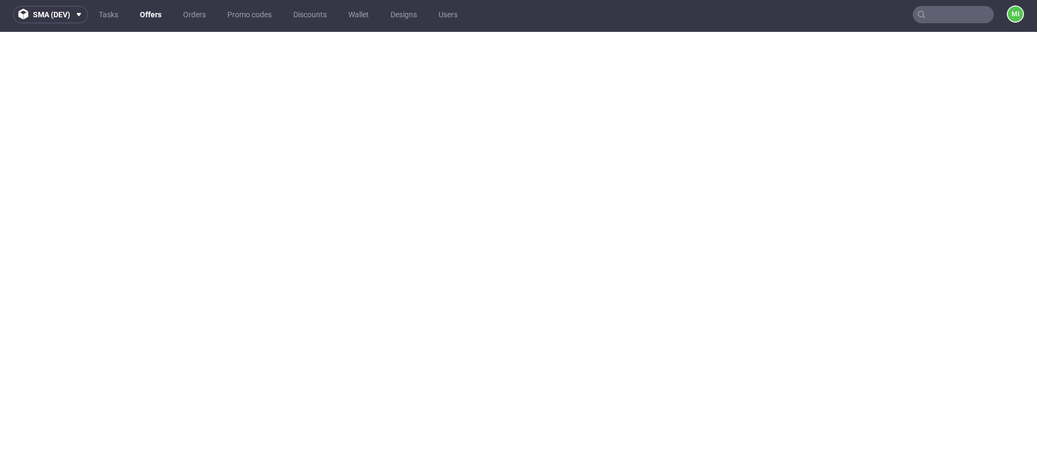
scroll to position [6, 0]
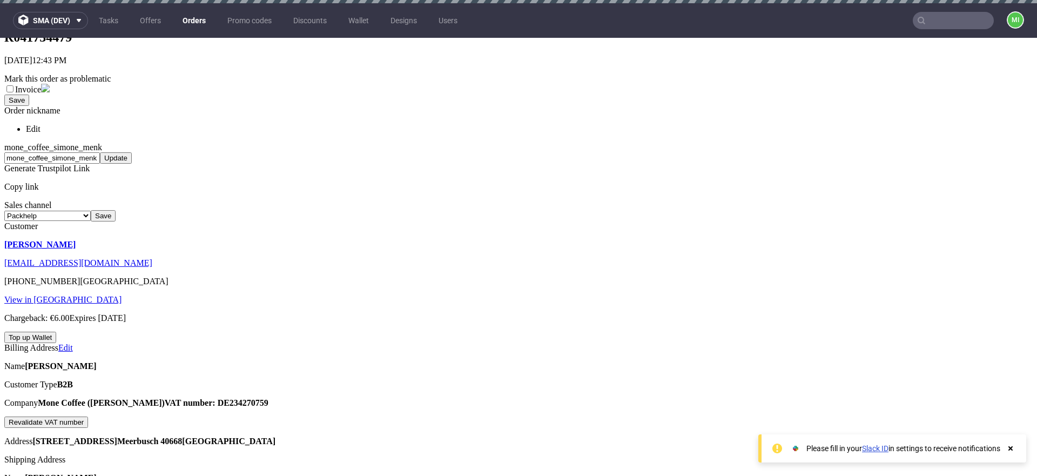
scroll to position [135, 0]
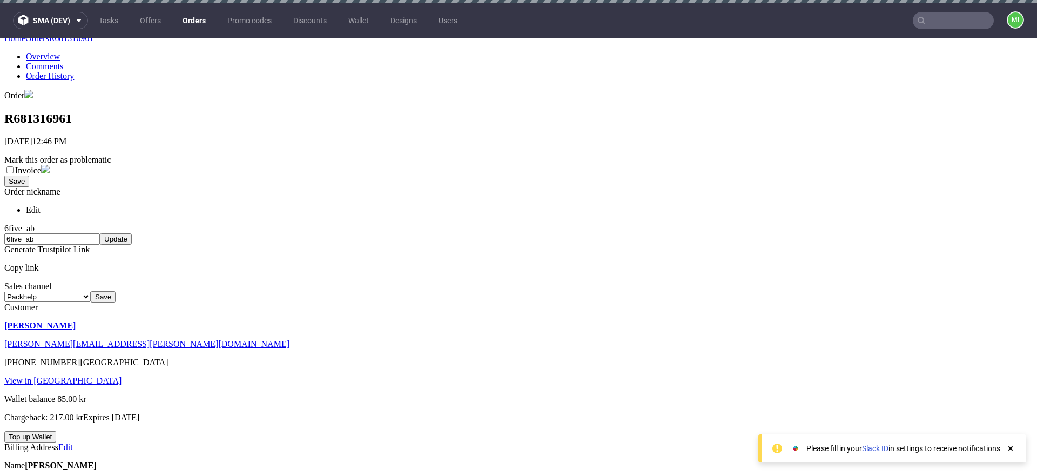
scroll to position [202, 0]
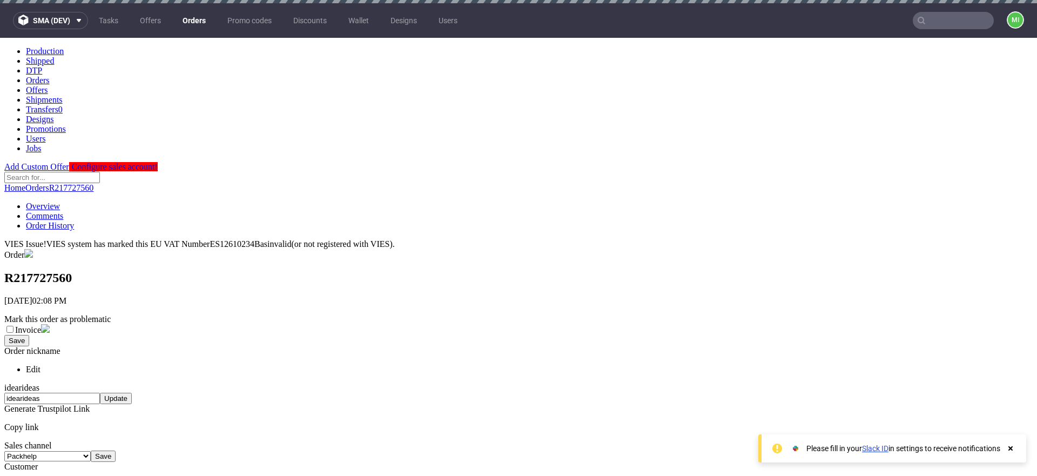
scroll to position [230, 0]
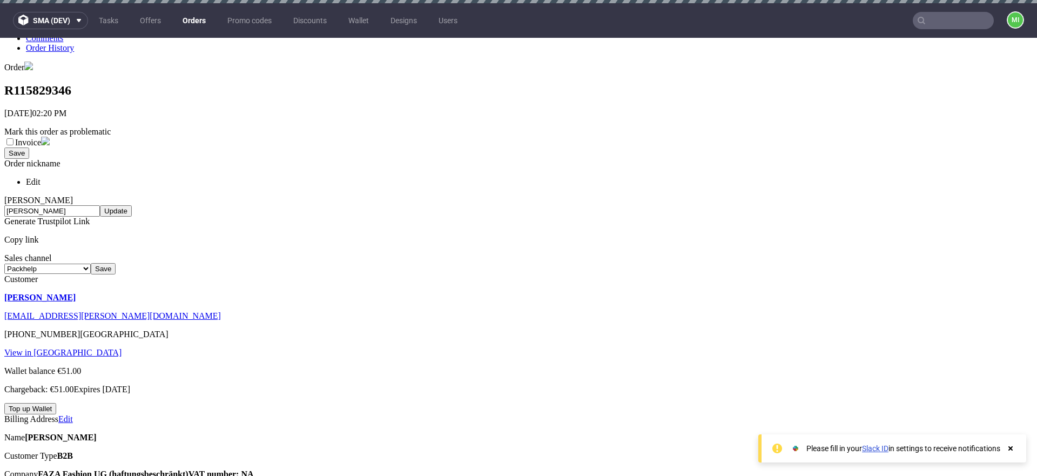
scroll to position [85, 0]
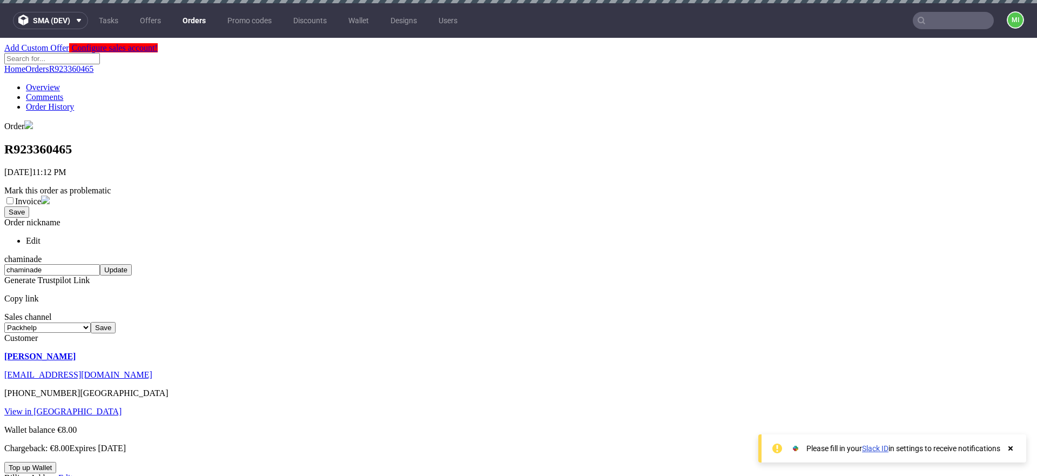
scroll to position [316, 0]
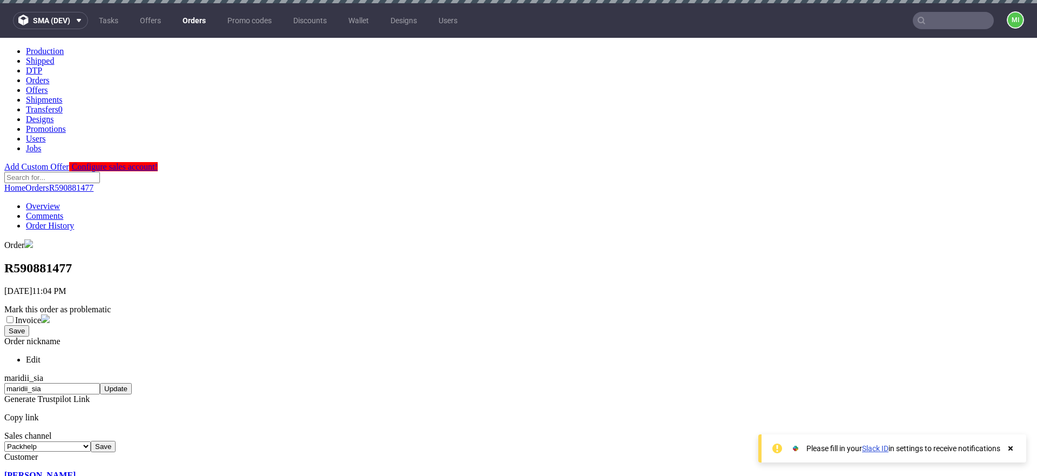
scroll to position [227, 0]
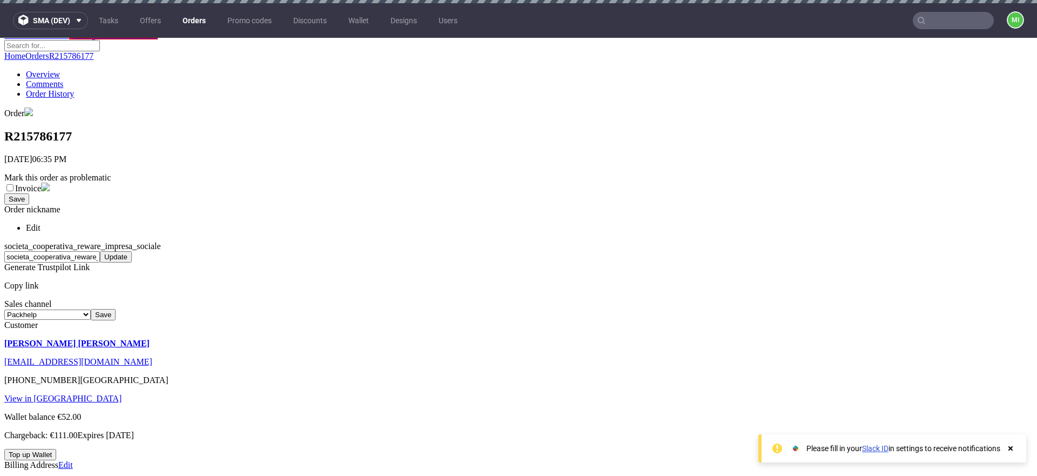
scroll to position [204, 0]
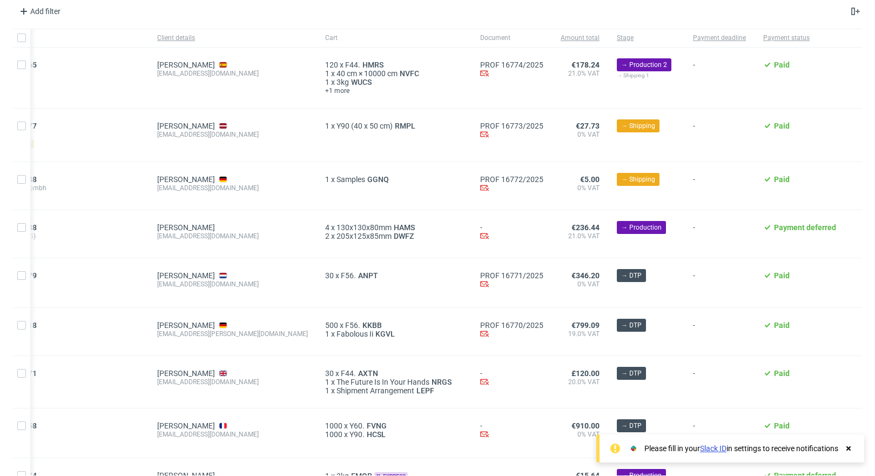
scroll to position [112, 0]
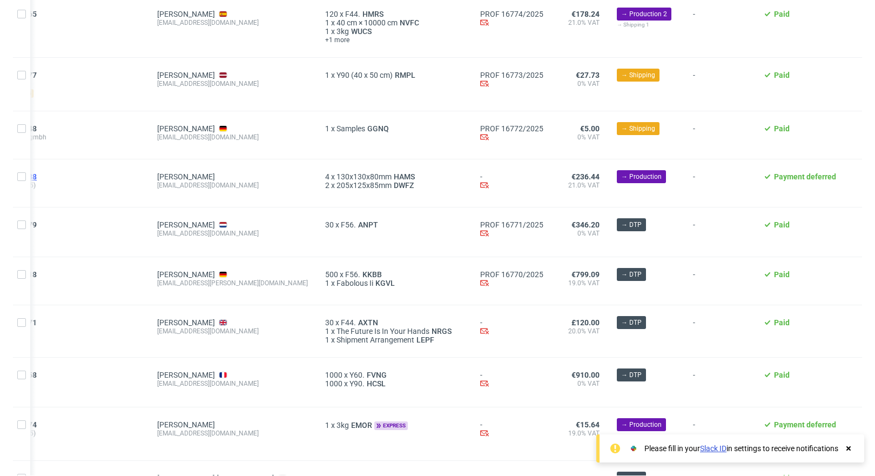
click at [37, 177] on span "R671176988" at bounding box center [15, 176] width 44 height 9
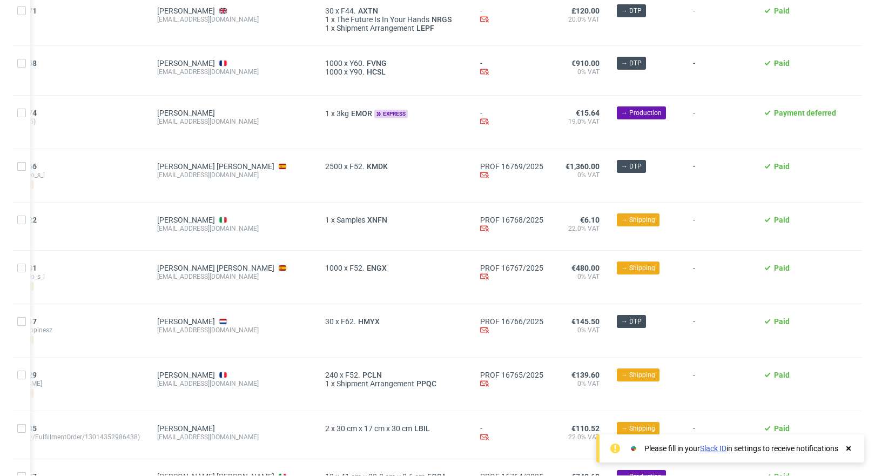
scroll to position [424, 0]
click at [37, 116] on span "R642281274" at bounding box center [15, 112] width 44 height 9
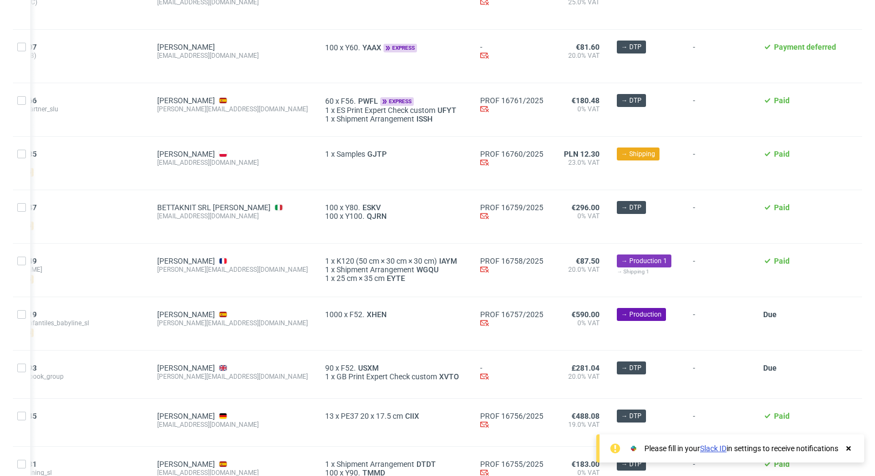
scroll to position [1229, 0]
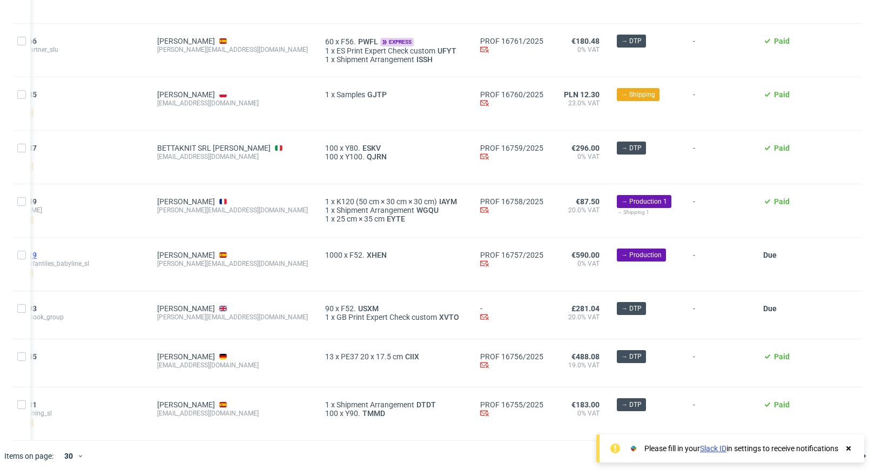
click at [37, 251] on span "R363023319" at bounding box center [15, 255] width 44 height 9
click at [37, 304] on span "R117878293" at bounding box center [15, 308] width 44 height 9
click at [847, 443] on div at bounding box center [849, 448] width 10 height 11
click at [746, 456] on span "2" at bounding box center [752, 456] width 12 height 13
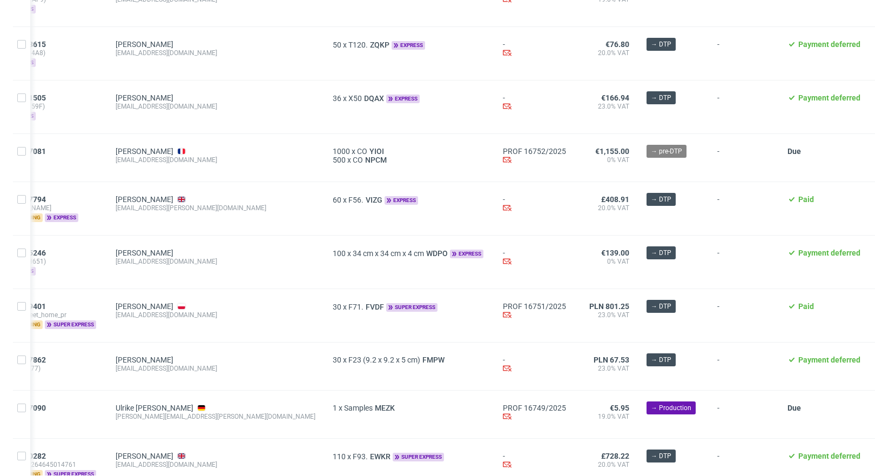
scroll to position [358, 0]
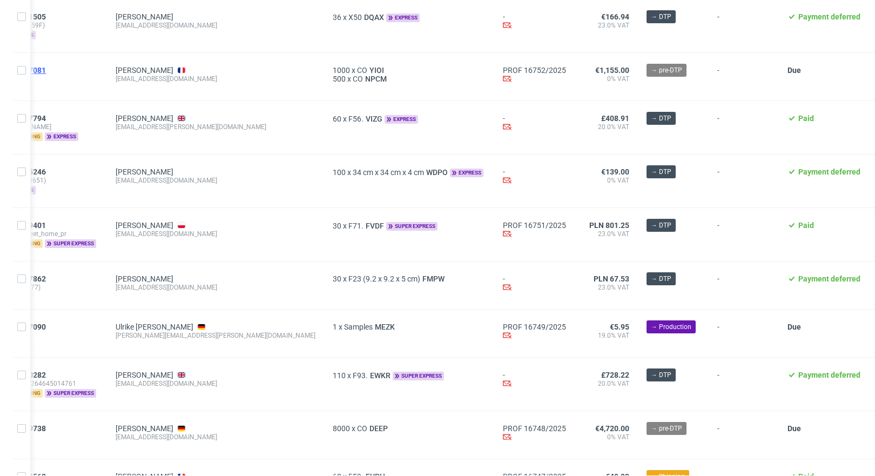
click at [46, 71] on span "R830997081" at bounding box center [24, 70] width 44 height 9
click at [46, 325] on span "R997737090" at bounding box center [24, 327] width 44 height 9
click at [46, 431] on span "R168509738" at bounding box center [24, 428] width 44 height 9
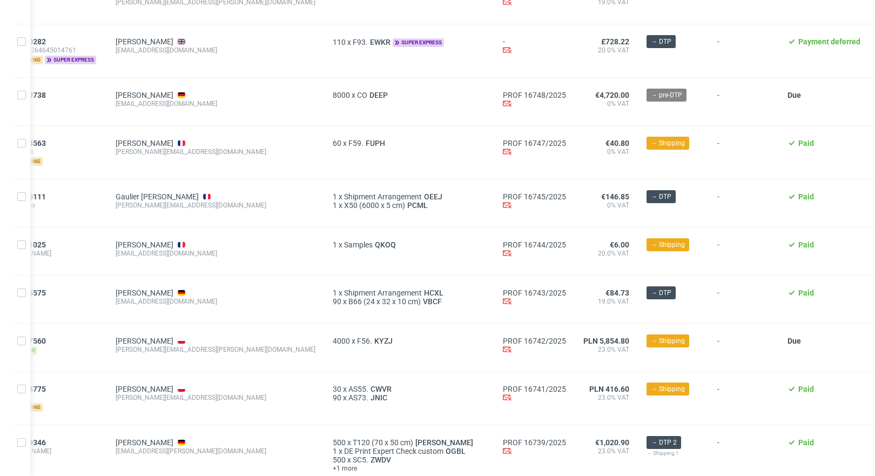
scroll to position [732, 0]
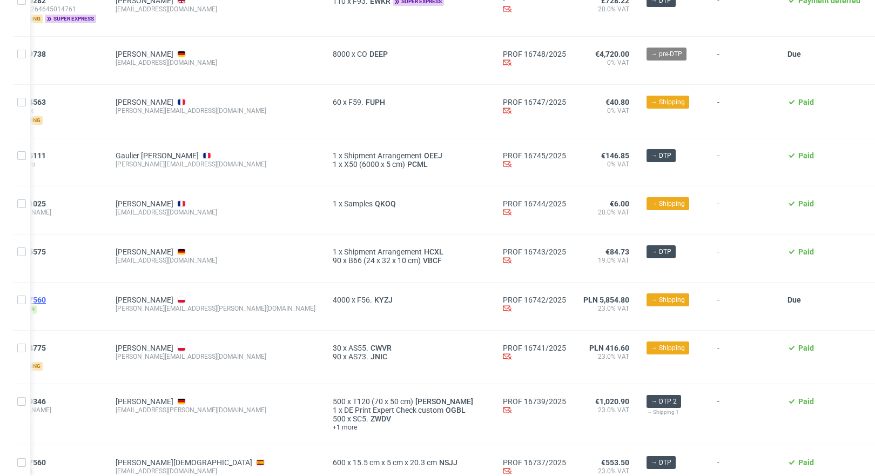
click at [46, 304] on span "R805427560" at bounding box center [24, 300] width 44 height 9
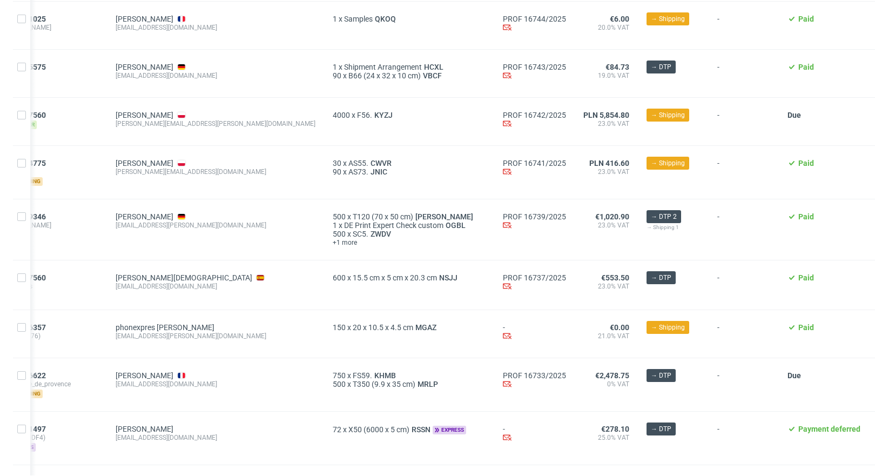
scroll to position [997, 0]
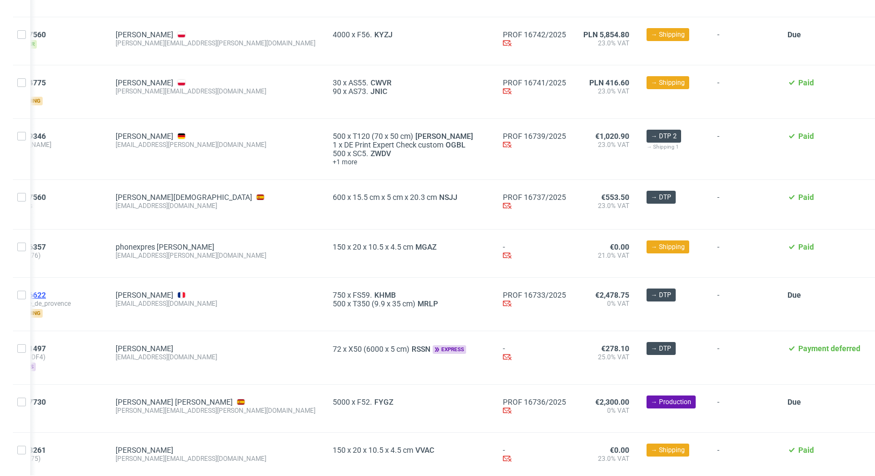
click at [46, 299] on span "R553456622" at bounding box center [24, 295] width 44 height 9
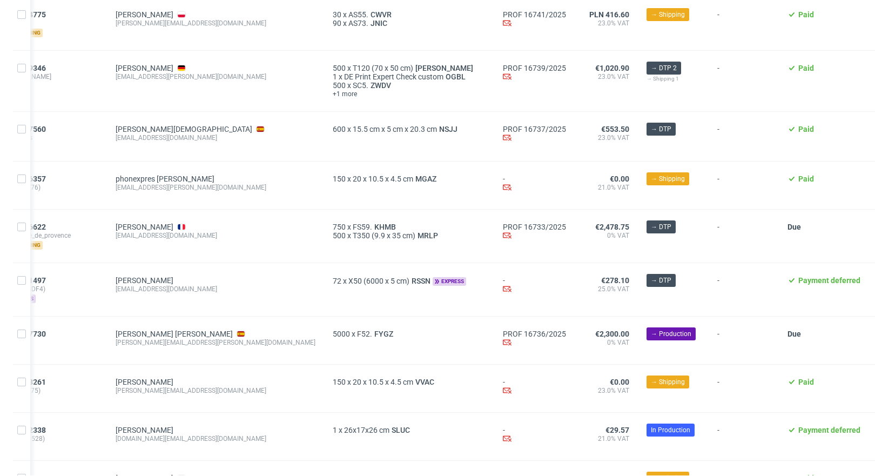
scroll to position [1067, 0]
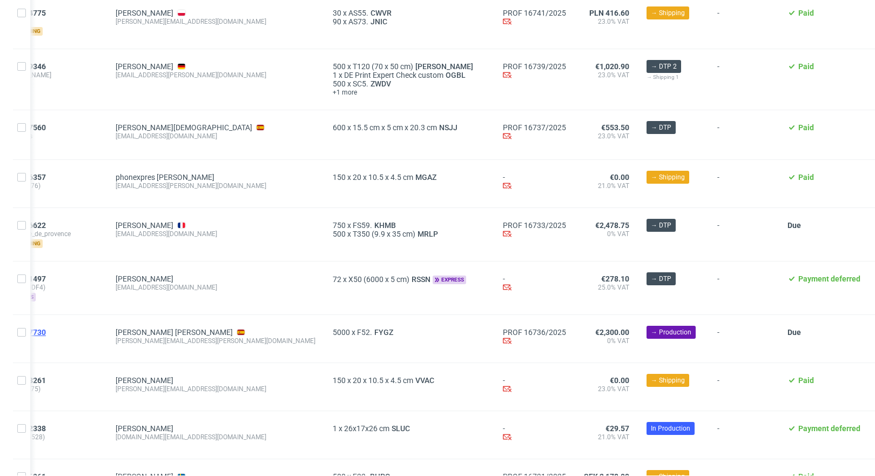
click at [46, 337] on span "R572317730" at bounding box center [24, 332] width 44 height 9
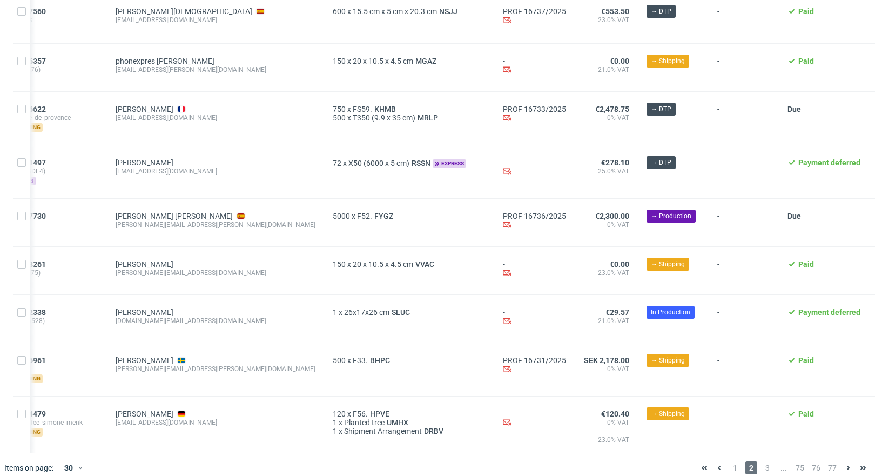
scroll to position [1219, 0]
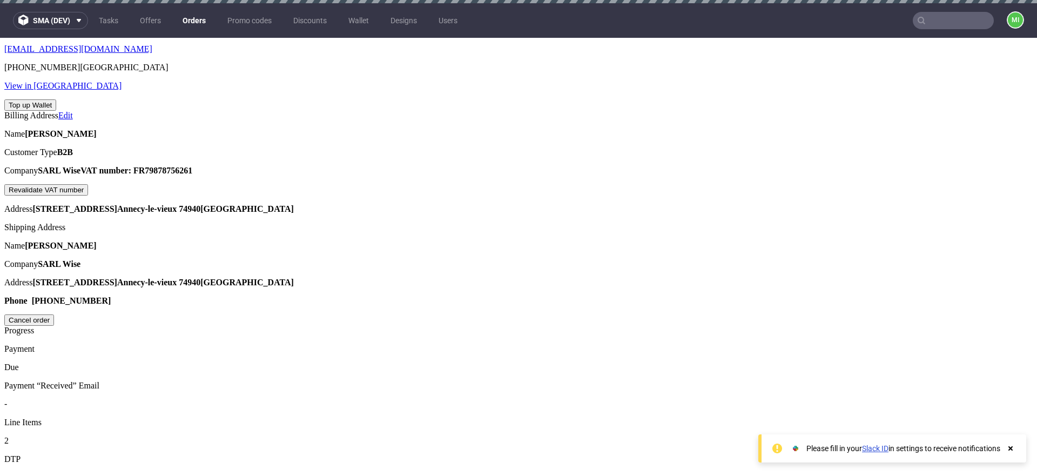
scroll to position [645, 0]
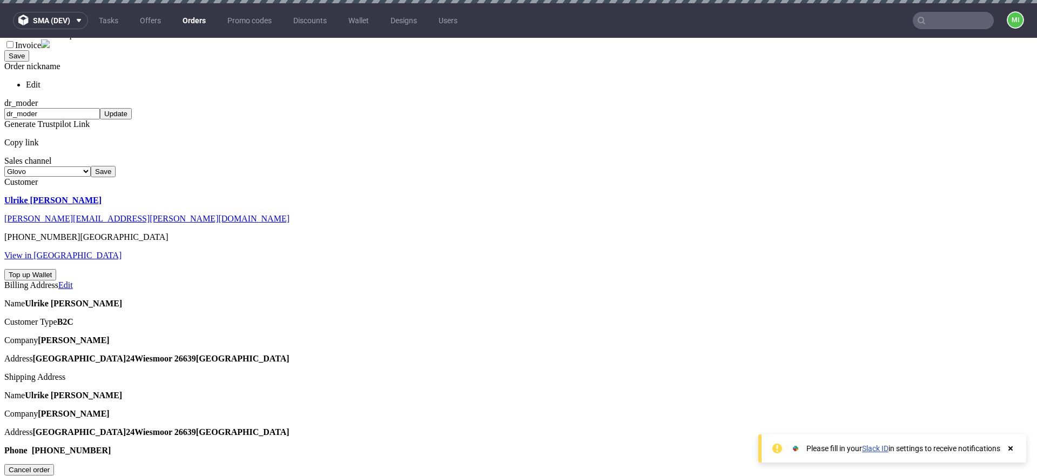
scroll to position [170, 0]
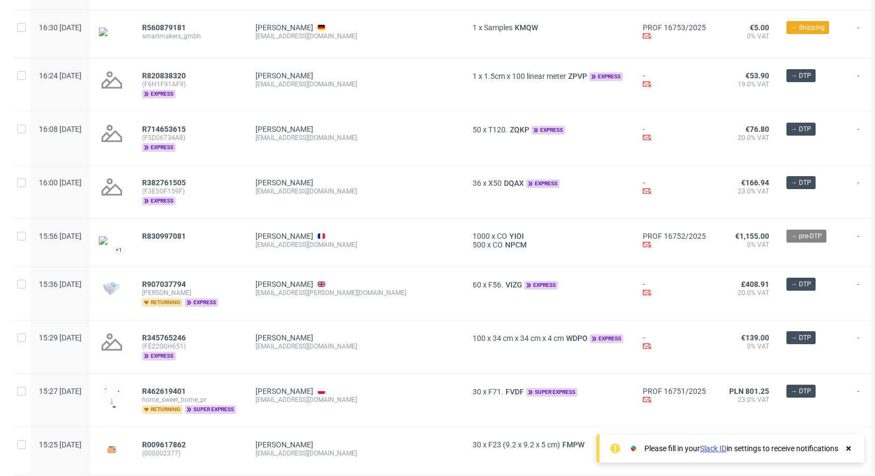
scroll to position [408, 0]
